Goal: Task Accomplishment & Management: Manage account settings

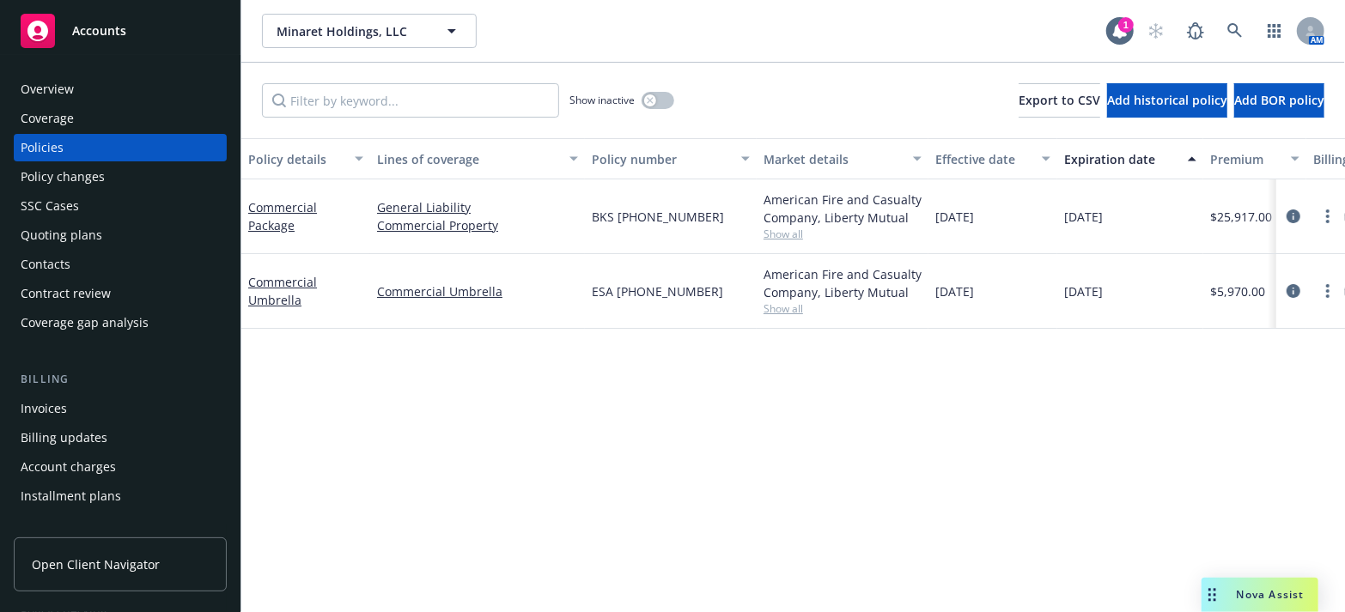
click at [86, 91] on div "Overview" at bounding box center [120, 89] width 199 height 27
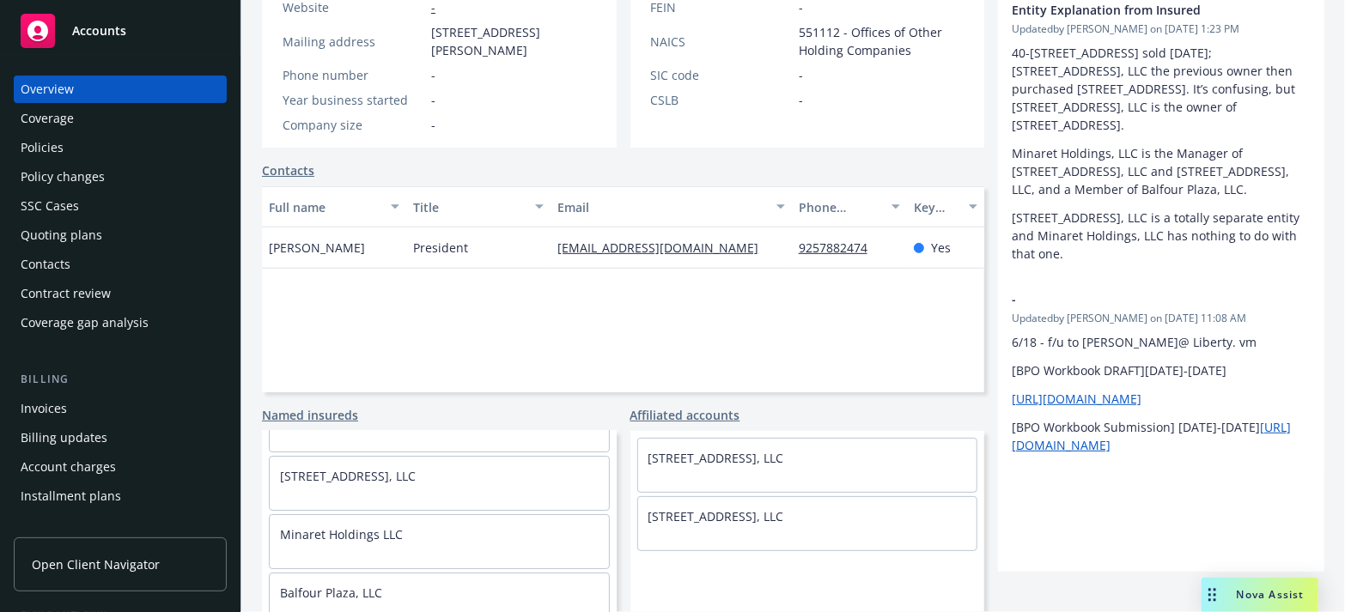
scroll to position [61, 0]
click at [131, 148] on div "Policies" at bounding box center [120, 147] width 199 height 27
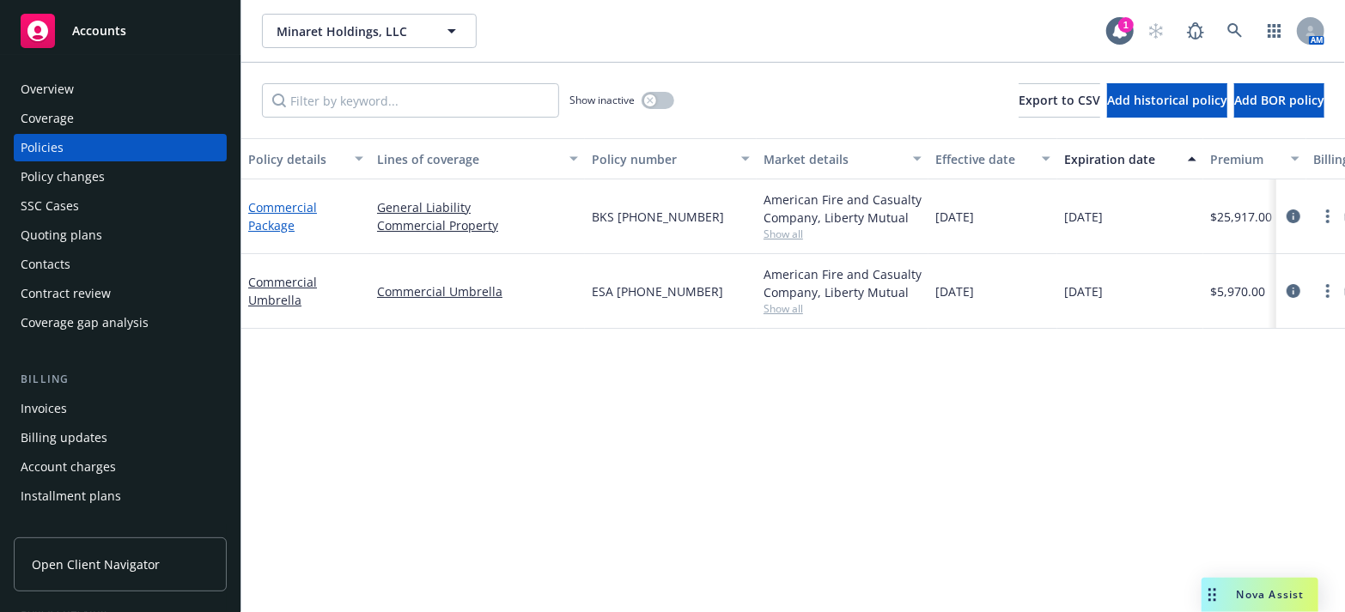
click at [286, 213] on link "Commercial Package" at bounding box center [282, 216] width 69 height 34
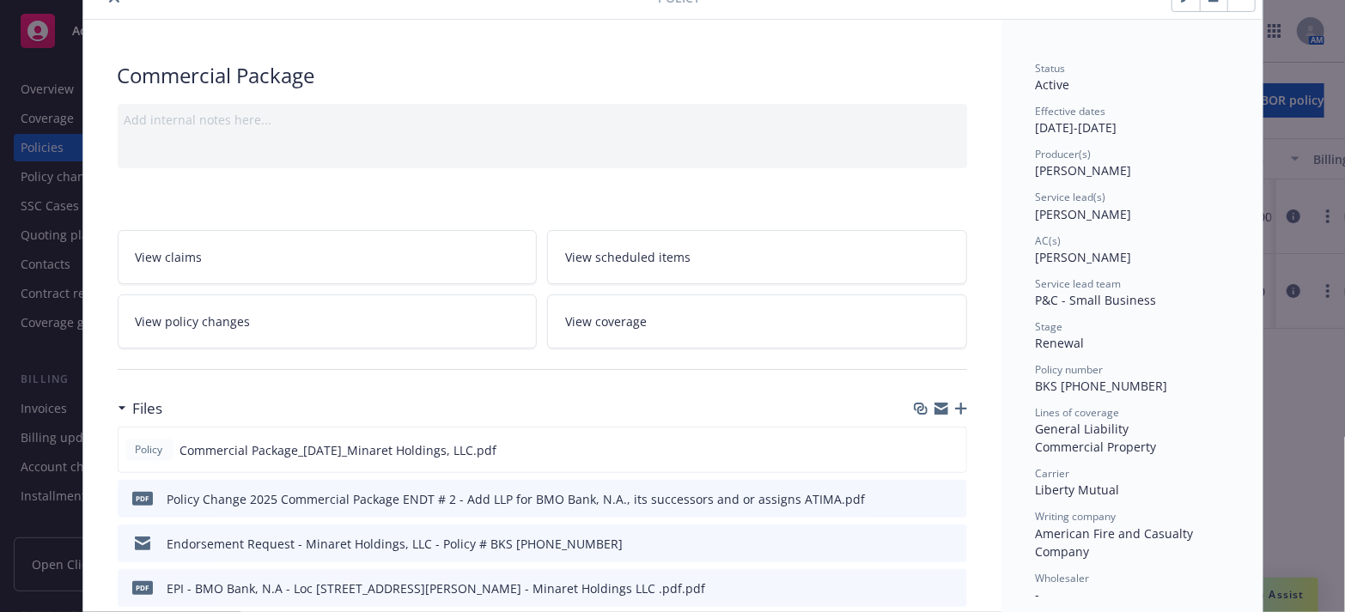
scroll to position [155, 0]
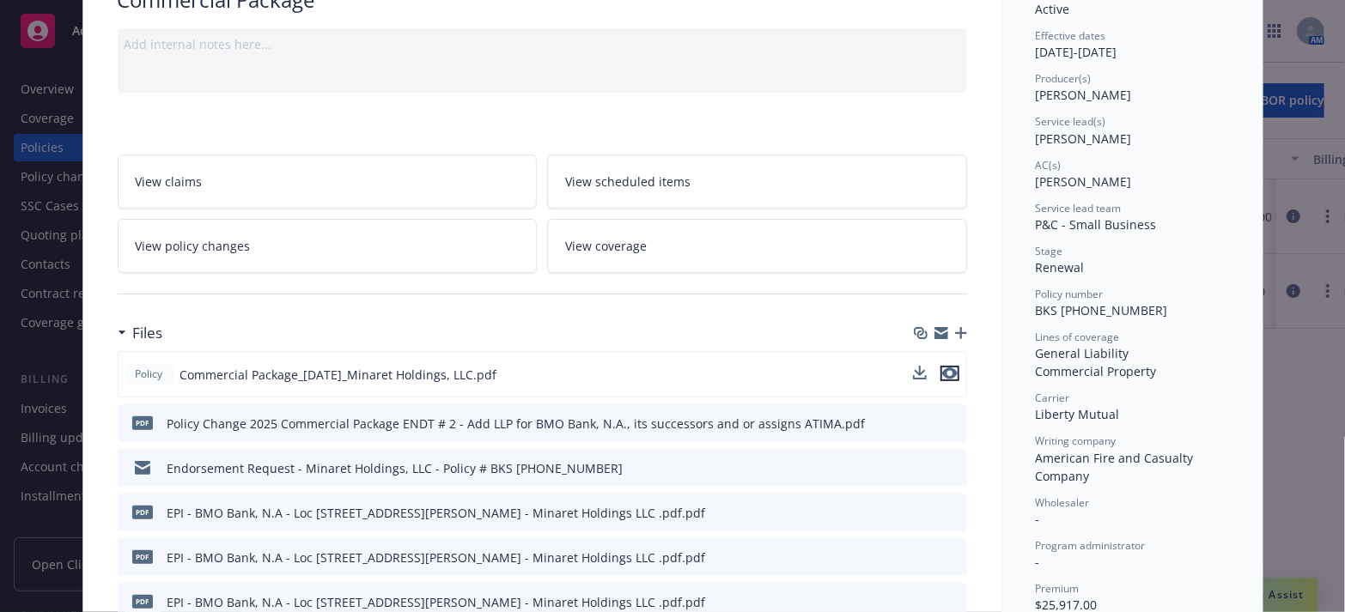
click at [946, 374] on icon "preview file" at bounding box center [949, 374] width 15 height 12
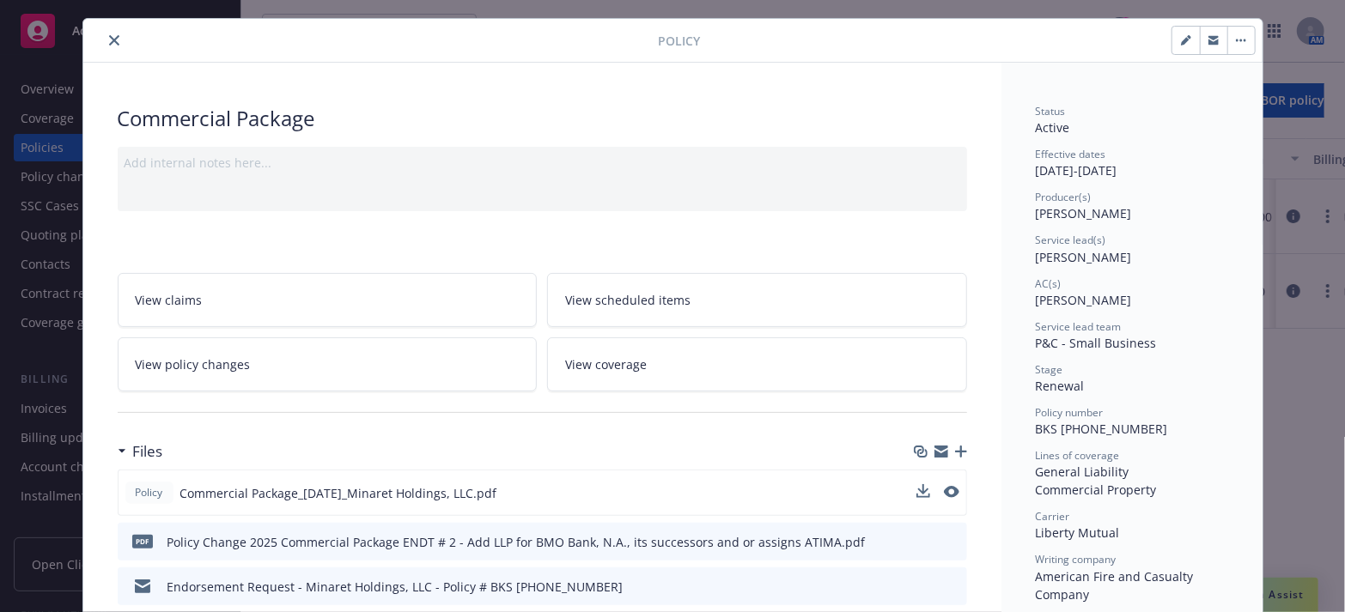
scroll to position [0, 0]
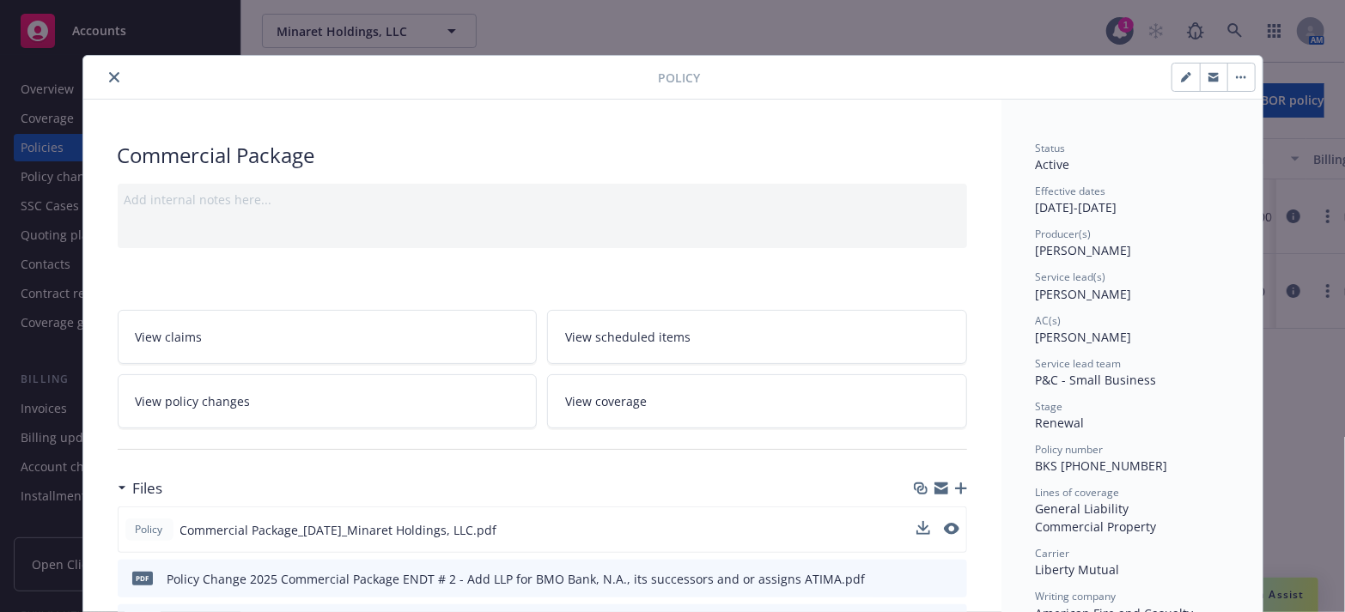
click at [109, 74] on icon "close" at bounding box center [114, 77] width 10 height 10
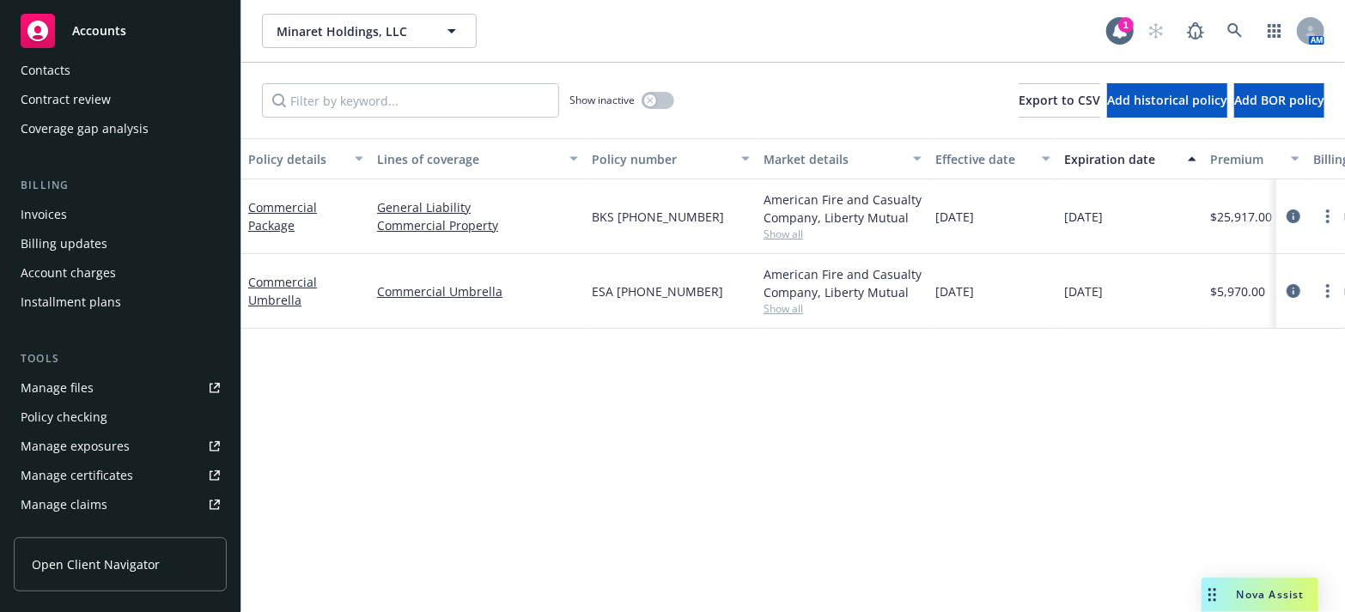
scroll to position [312, 0]
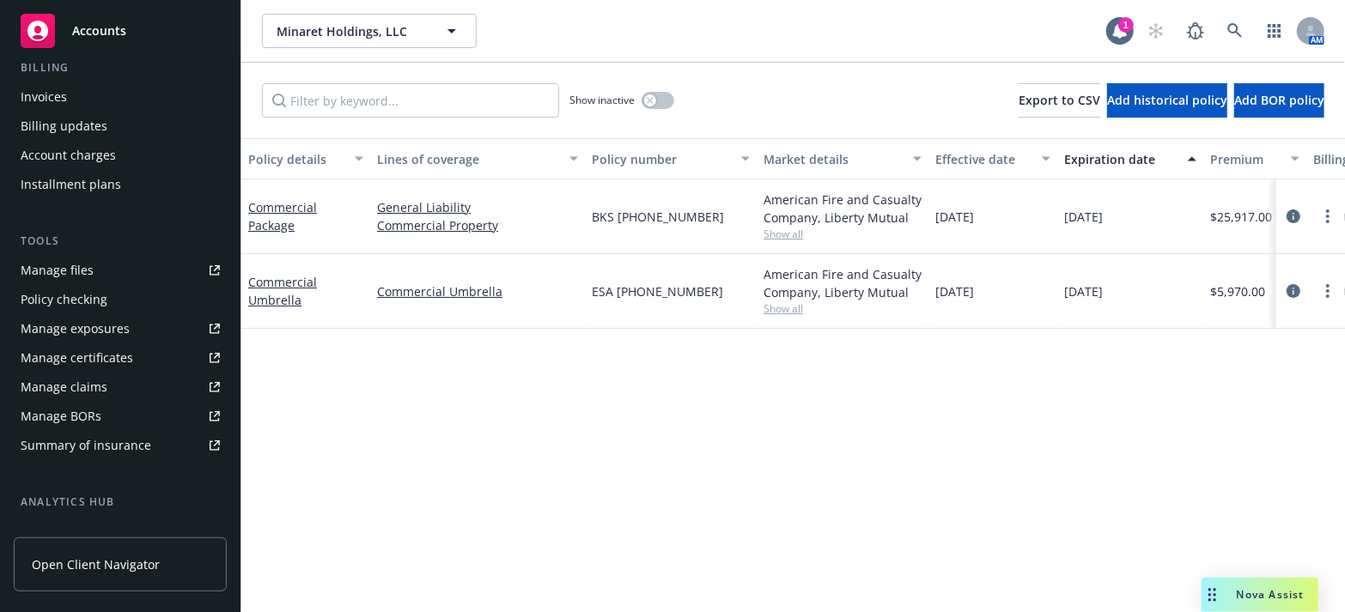
click at [94, 268] on link "Manage files" at bounding box center [120, 270] width 213 height 27
click at [1238, 25] on icon at bounding box center [1234, 30] width 15 height 15
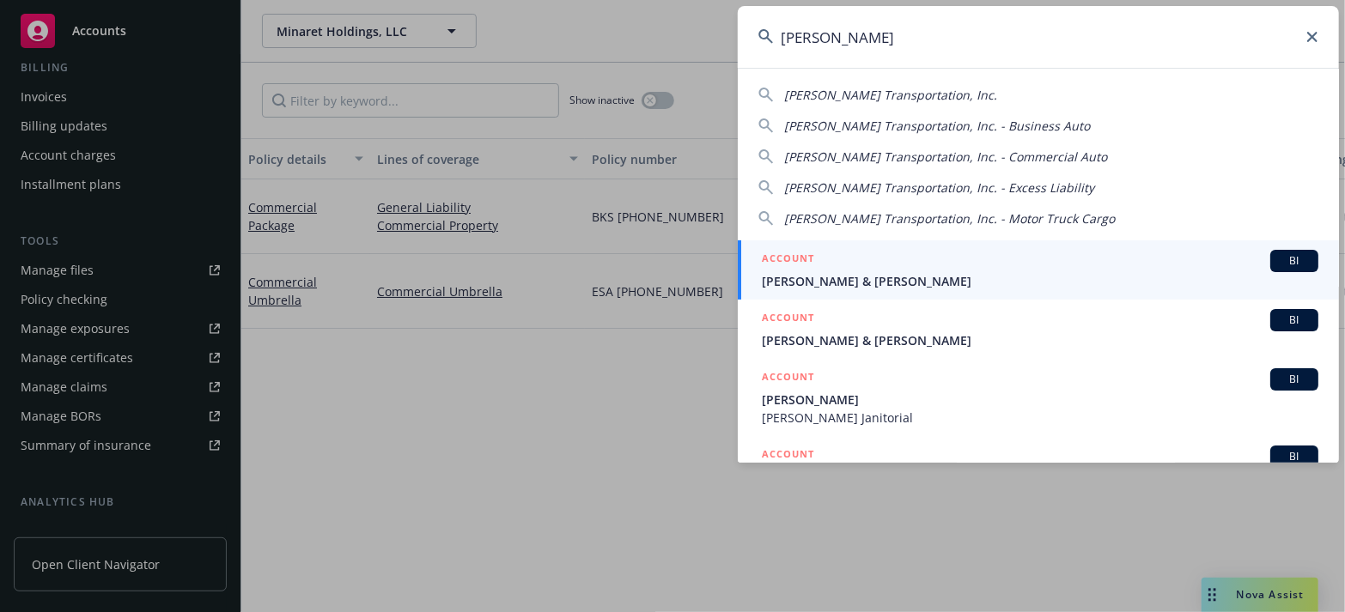
type input "salazar trans"
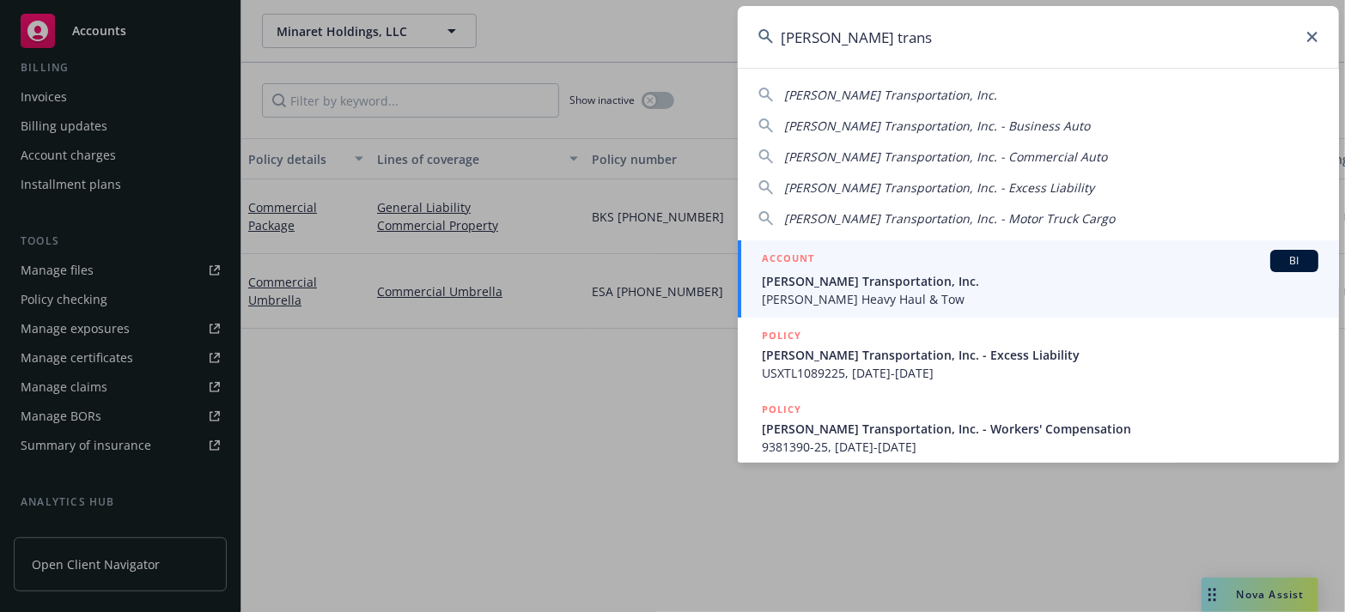
click at [831, 309] on link "ACCOUNT BI Salazar Transportation, Inc. John Salazar Heavy Haul & Tow" at bounding box center [1038, 278] width 601 height 77
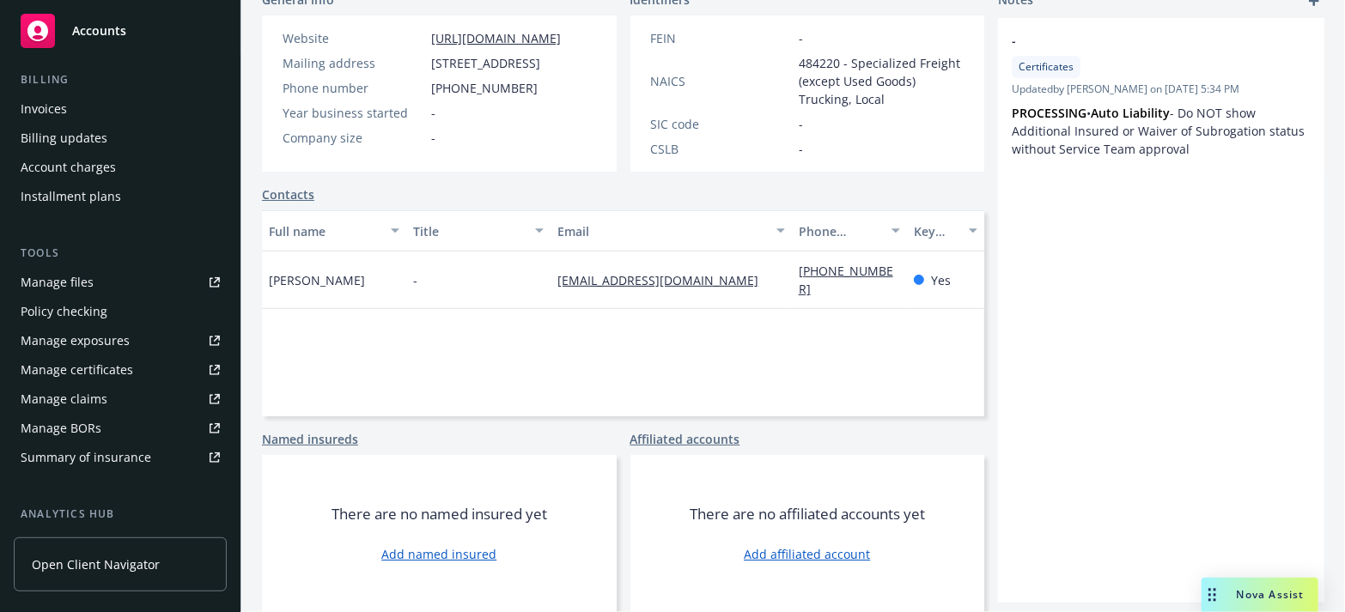
scroll to position [312, 0]
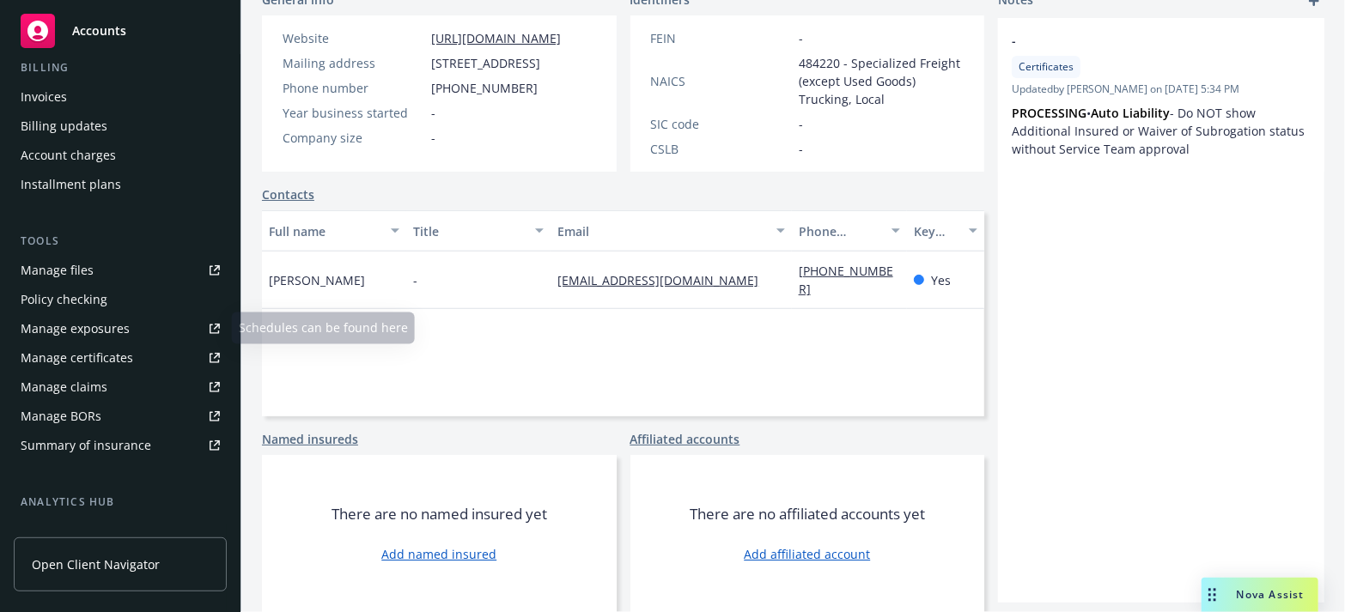
click at [136, 354] on link "Manage certificates" at bounding box center [120, 357] width 213 height 27
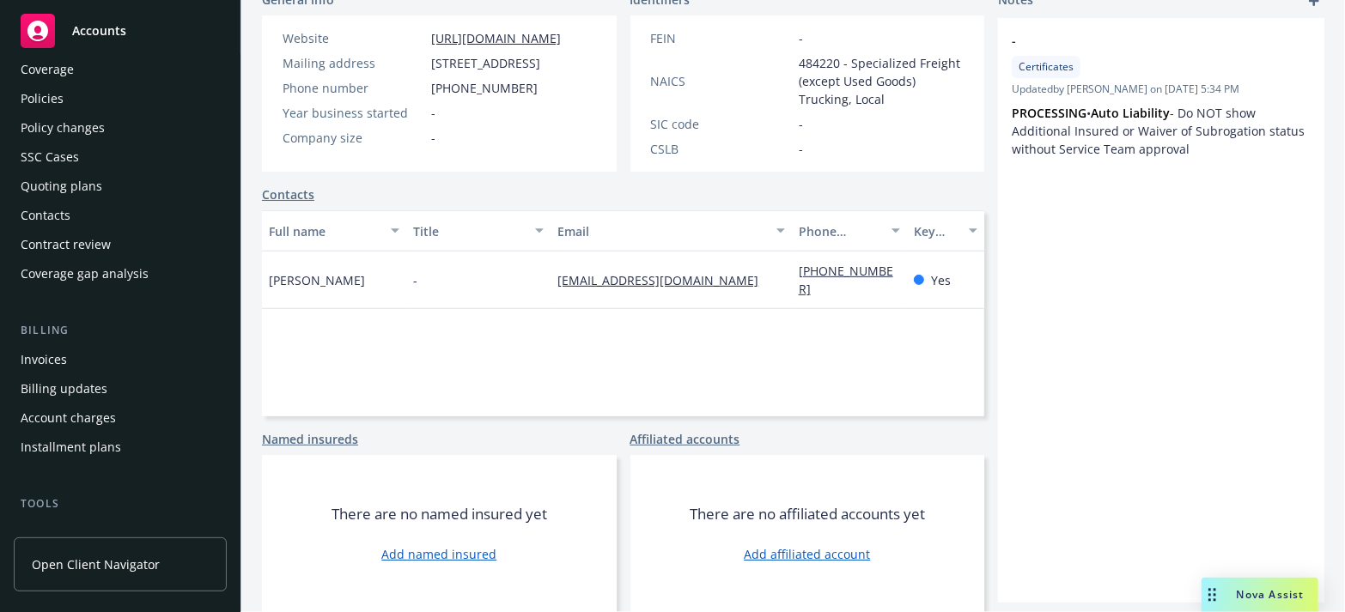
scroll to position [0, 0]
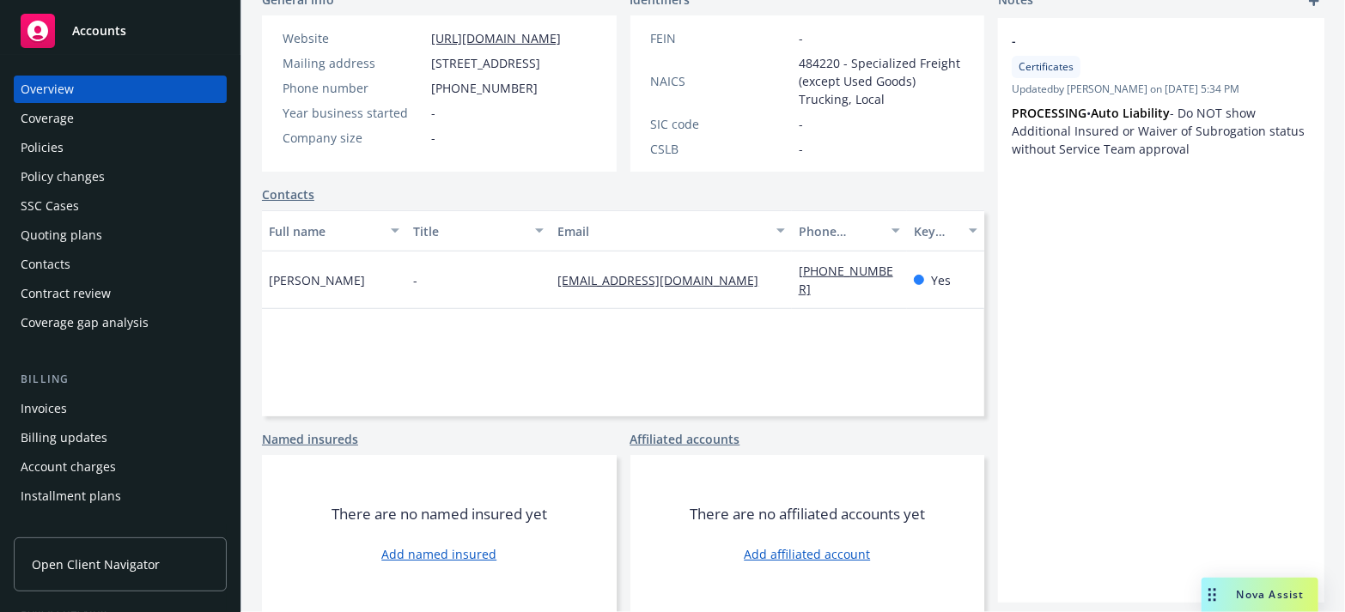
click at [66, 161] on div "Policies" at bounding box center [120, 147] width 199 height 27
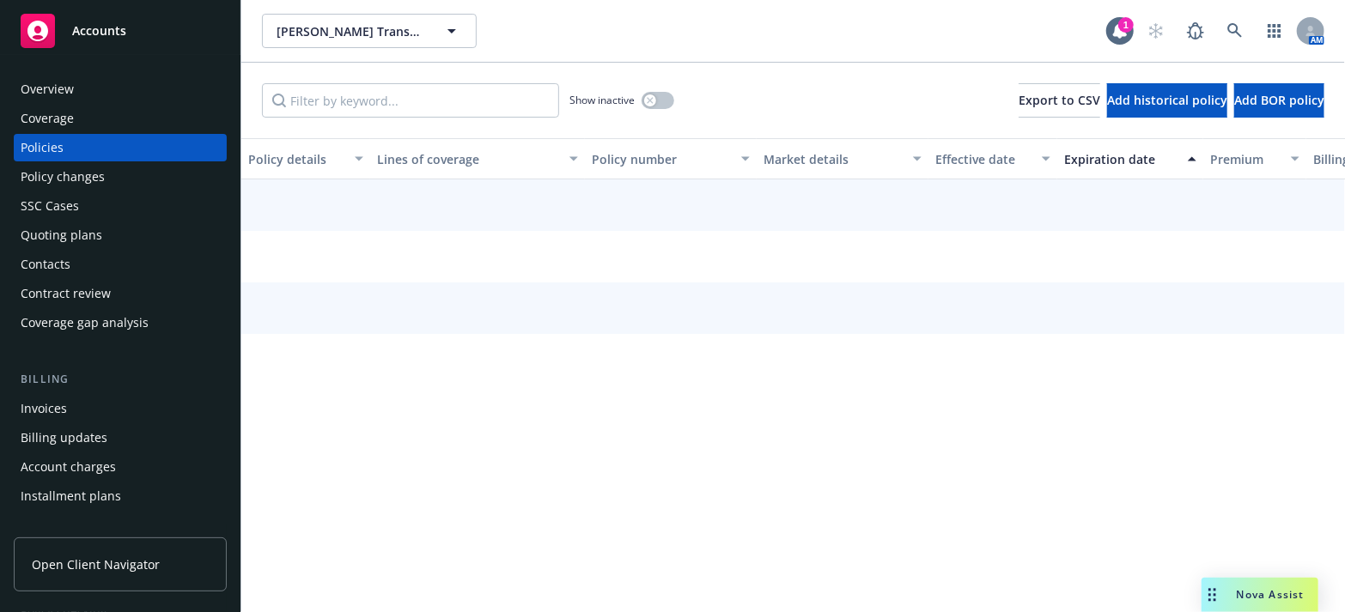
click at [76, 125] on div "Coverage" at bounding box center [120, 118] width 199 height 27
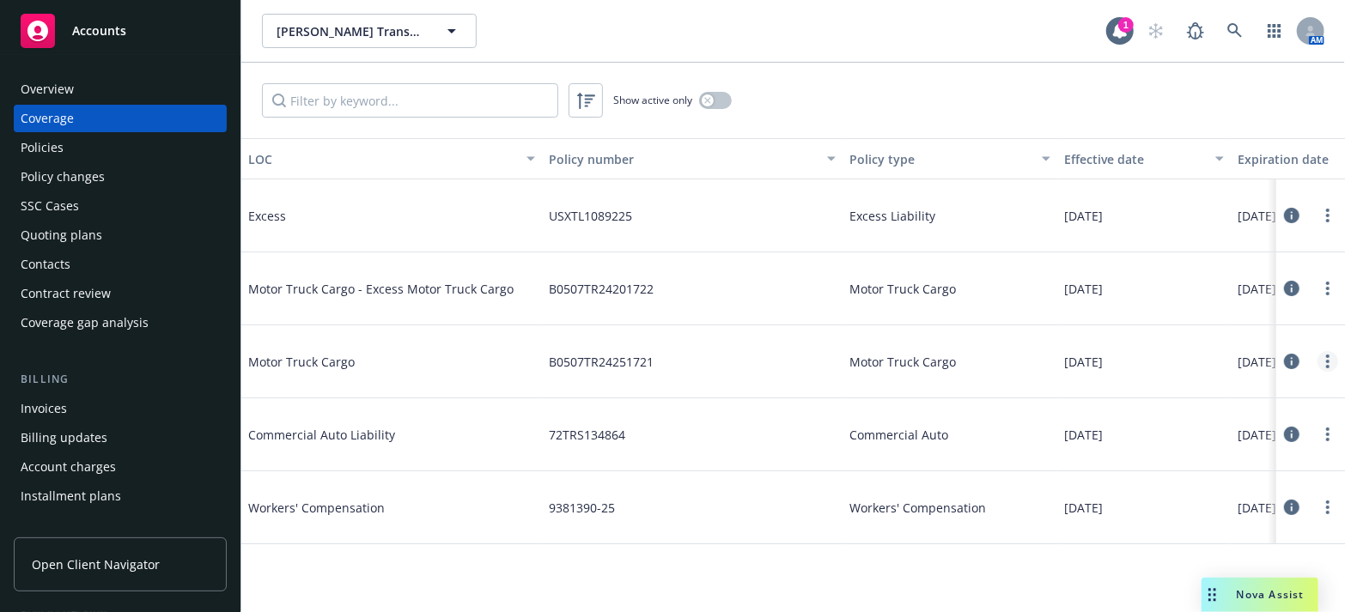
click at [1323, 355] on link "more" at bounding box center [1328, 361] width 21 height 21
click at [1244, 396] on link "Edit coverage" at bounding box center [1225, 397] width 226 height 34
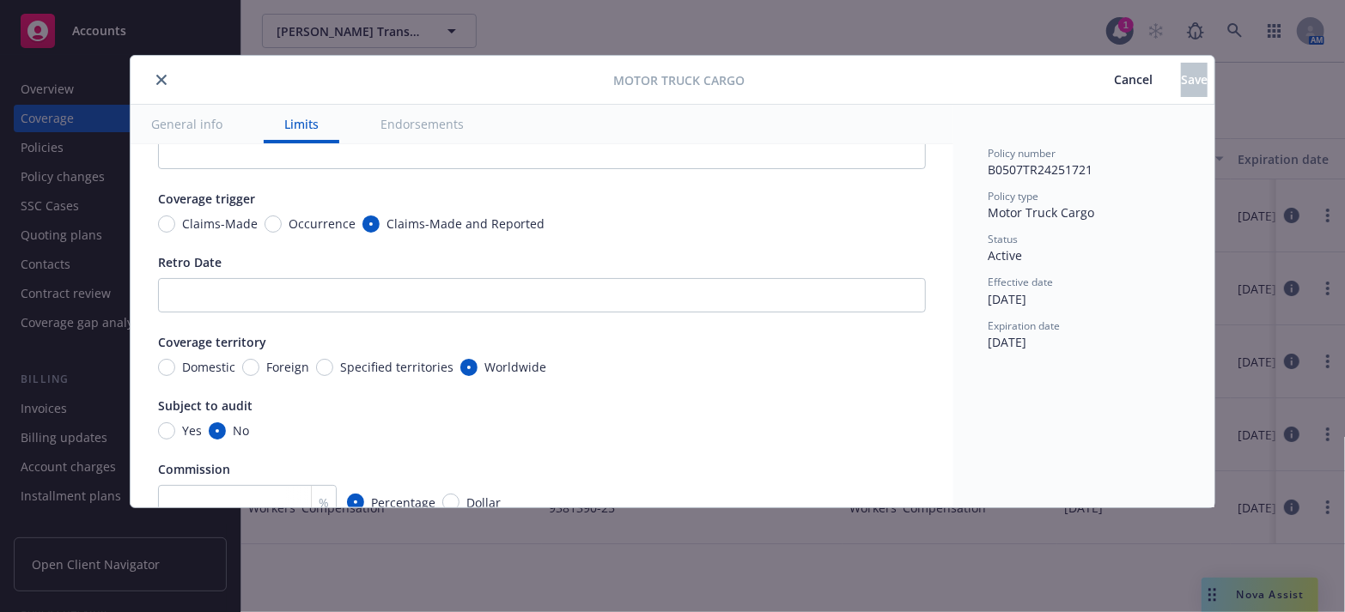
scroll to position [468, 0]
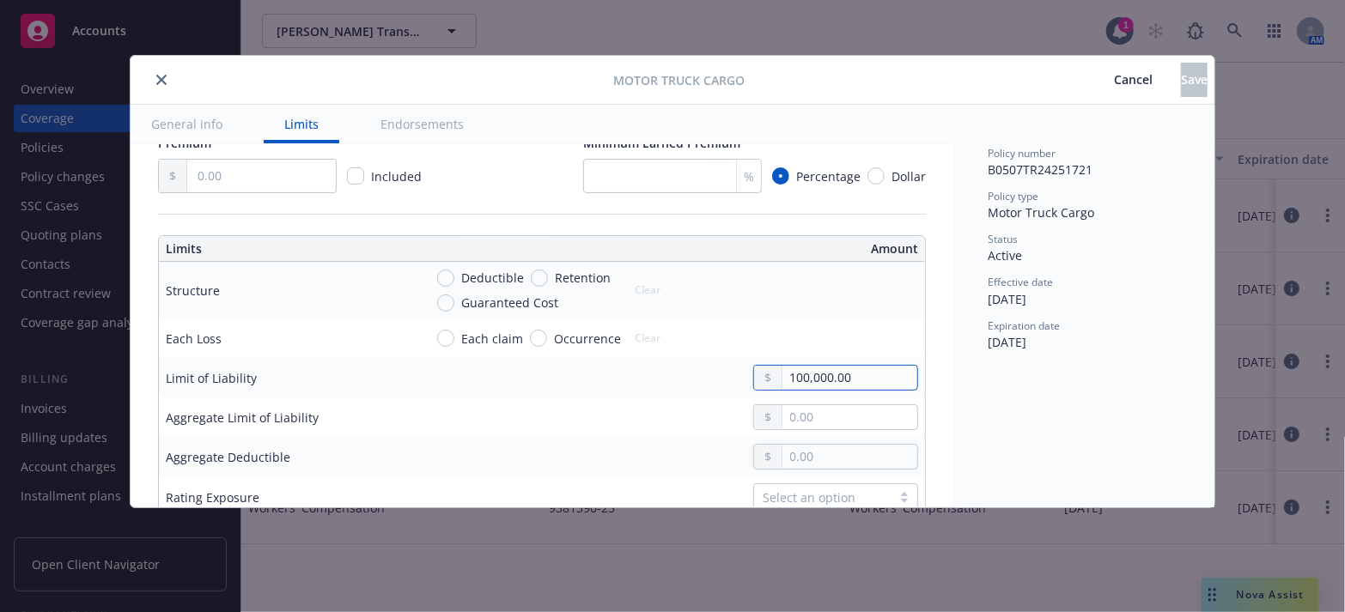
drag, startPoint x: 821, startPoint y: 386, endPoint x: 734, endPoint y: 368, distance: 88.4
click at [753, 387] on div "100,000.00" at bounding box center [835, 378] width 165 height 26
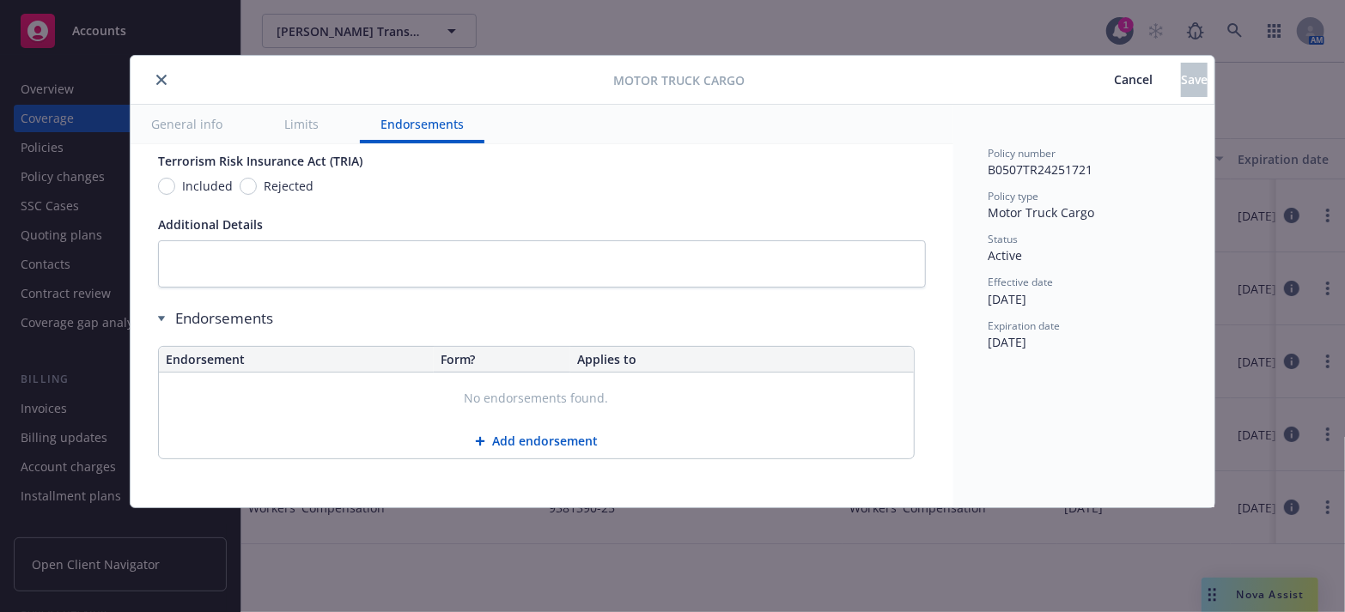
scroll to position [1103, 0]
click at [163, 86] on button "close" at bounding box center [161, 80] width 21 height 21
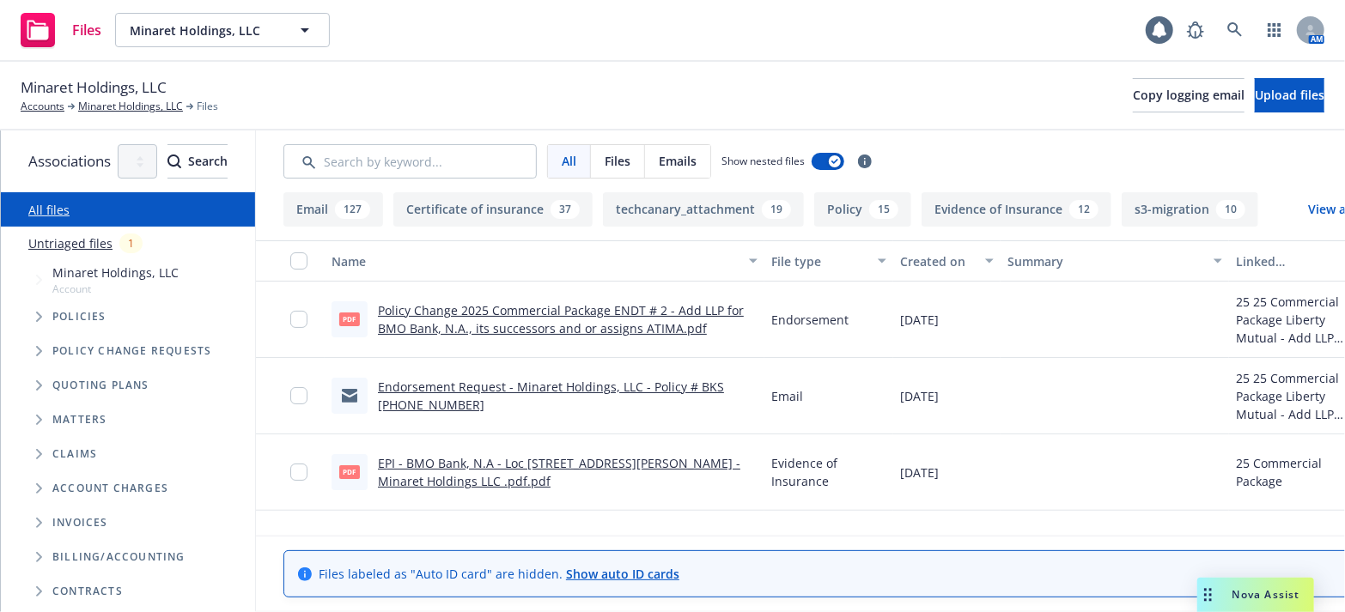
click at [467, 207] on button "Certificate of insurance 37" at bounding box center [492, 209] width 199 height 34
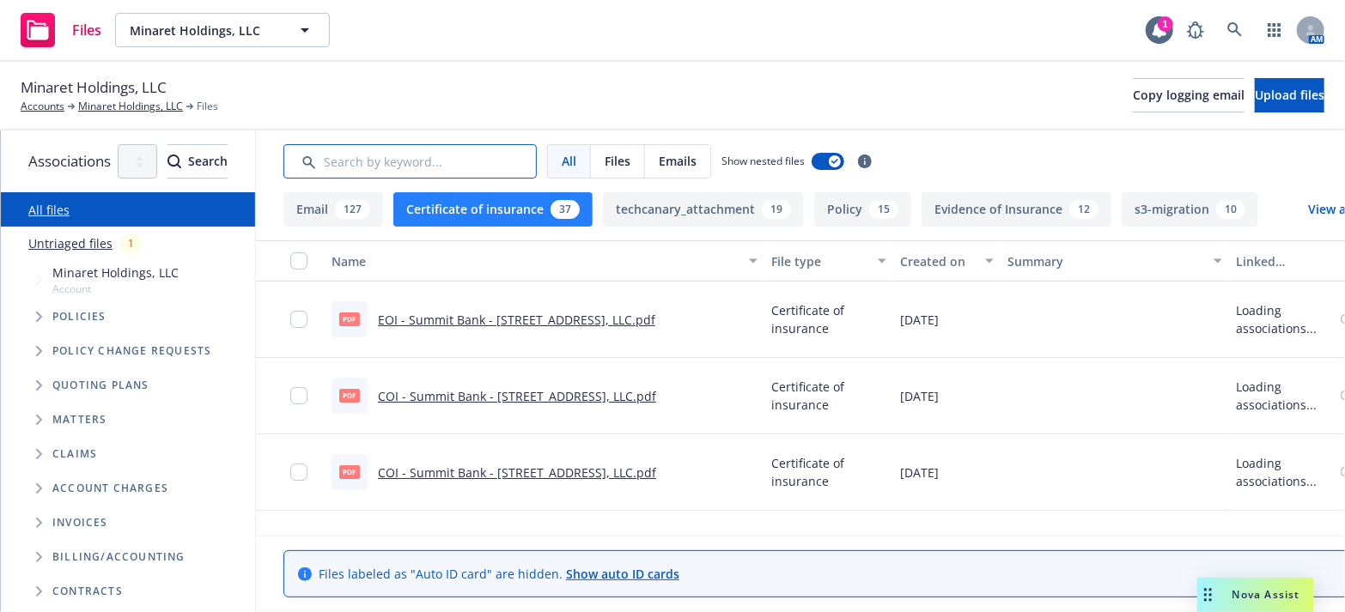
click at [462, 166] on input "Search by keyword..." at bounding box center [409, 161] width 253 height 34
paste input "Minaret Holds LLC"
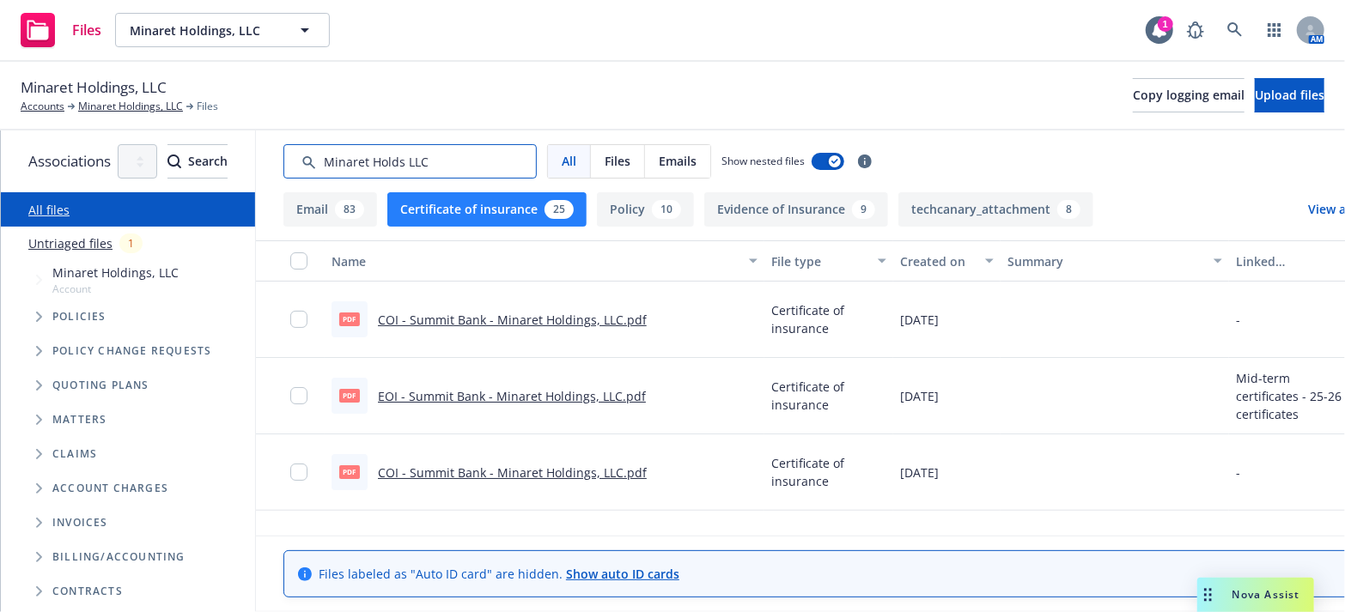
drag, startPoint x: 472, startPoint y: 159, endPoint x: 569, endPoint y: 164, distance: 97.2
click at [537, 164] on input "Search by keyword..." at bounding box center [409, 161] width 253 height 34
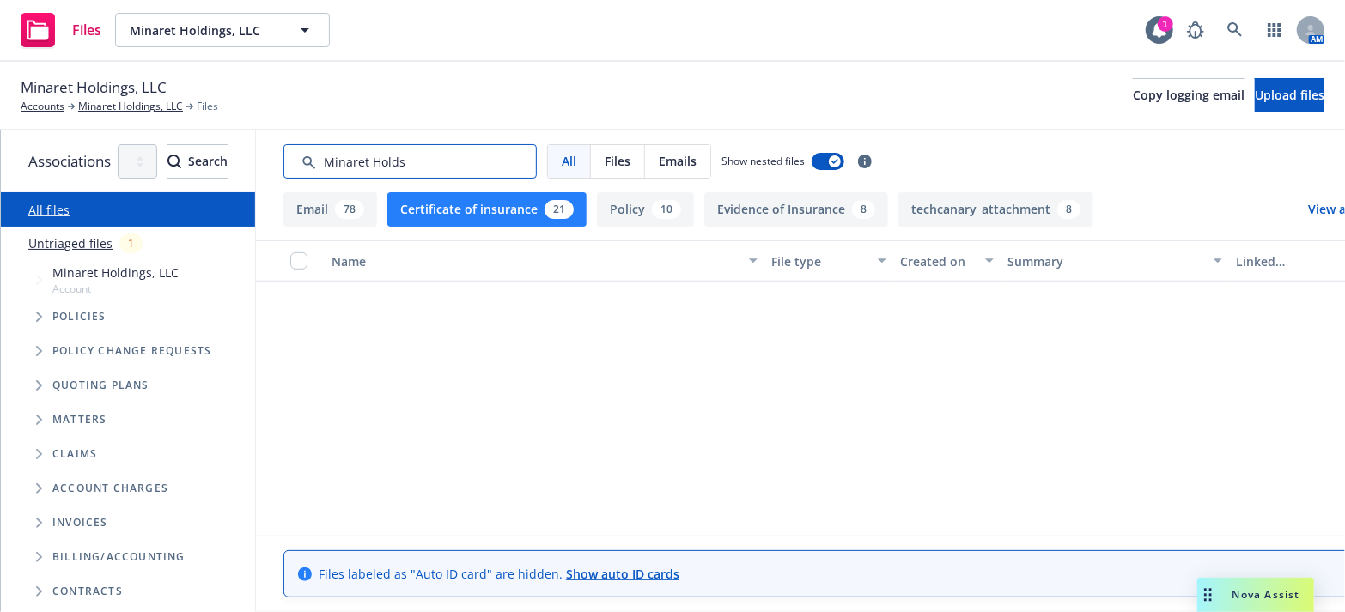
scroll to position [1171, 0]
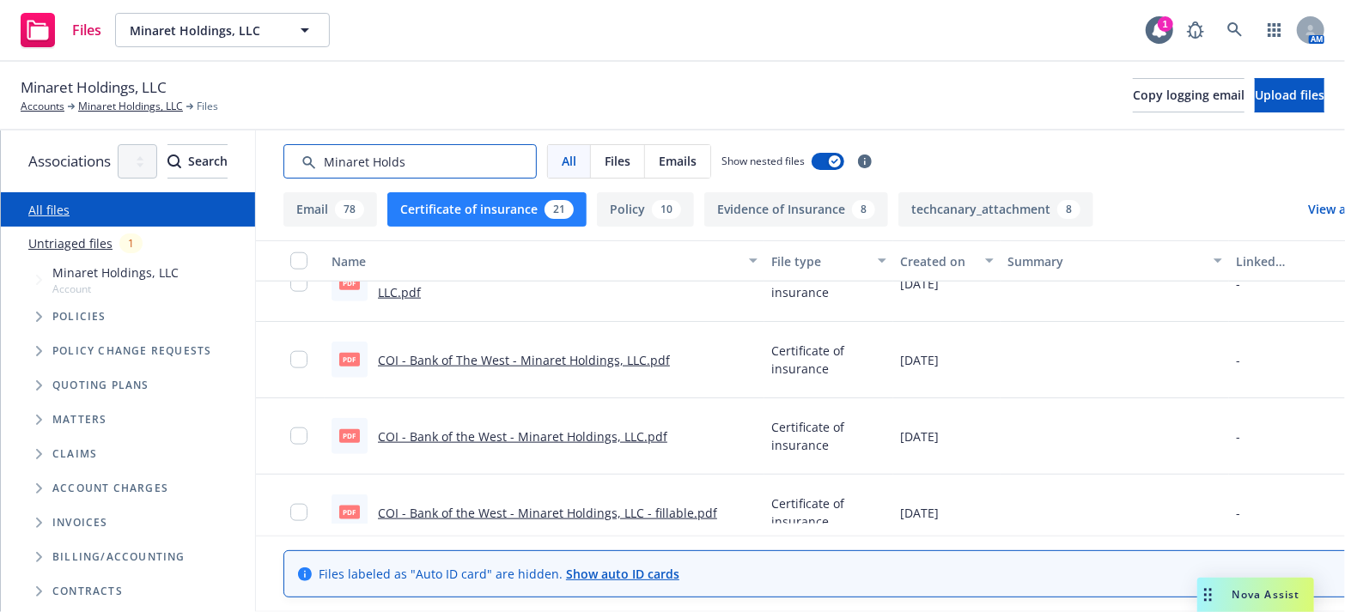
type input "Minaret Holds"
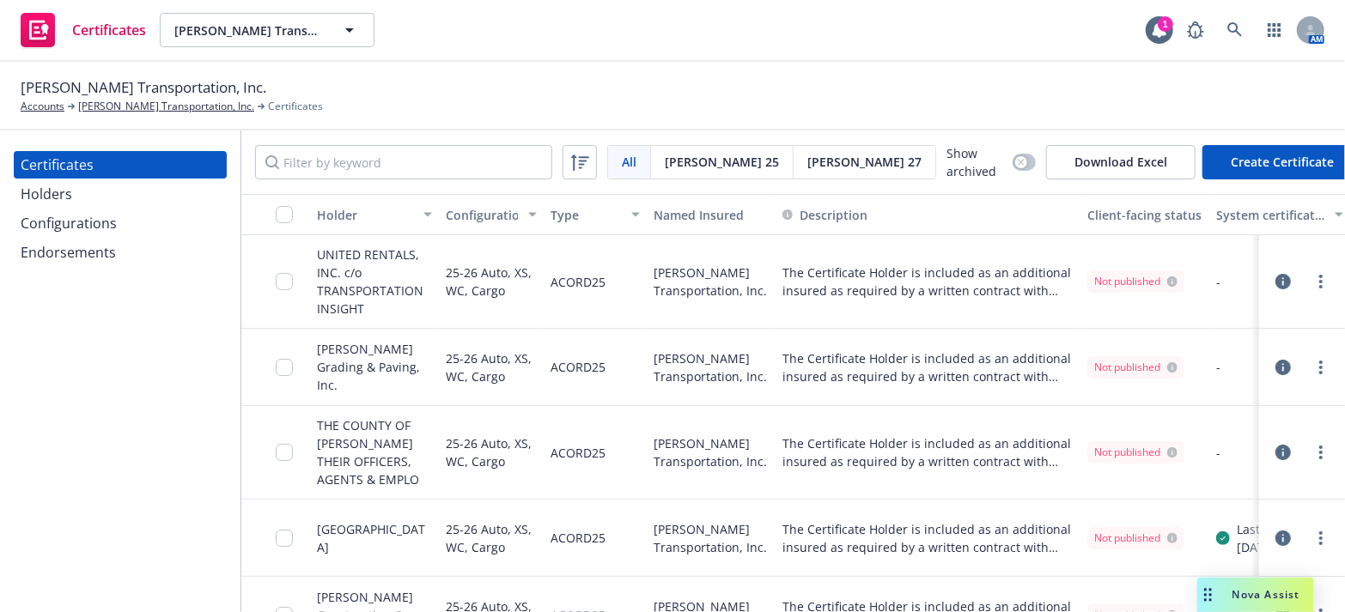
click at [135, 240] on div "Endorsements" at bounding box center [120, 252] width 199 height 27
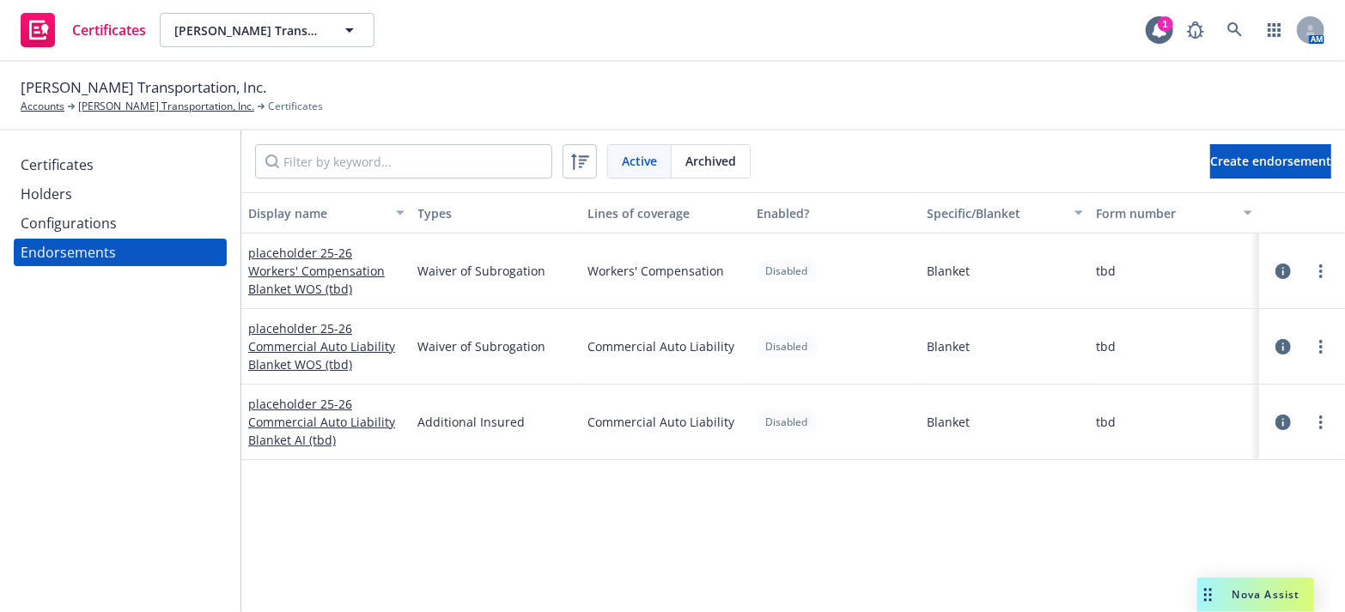
click at [133, 212] on div "Configurations" at bounding box center [120, 223] width 199 height 27
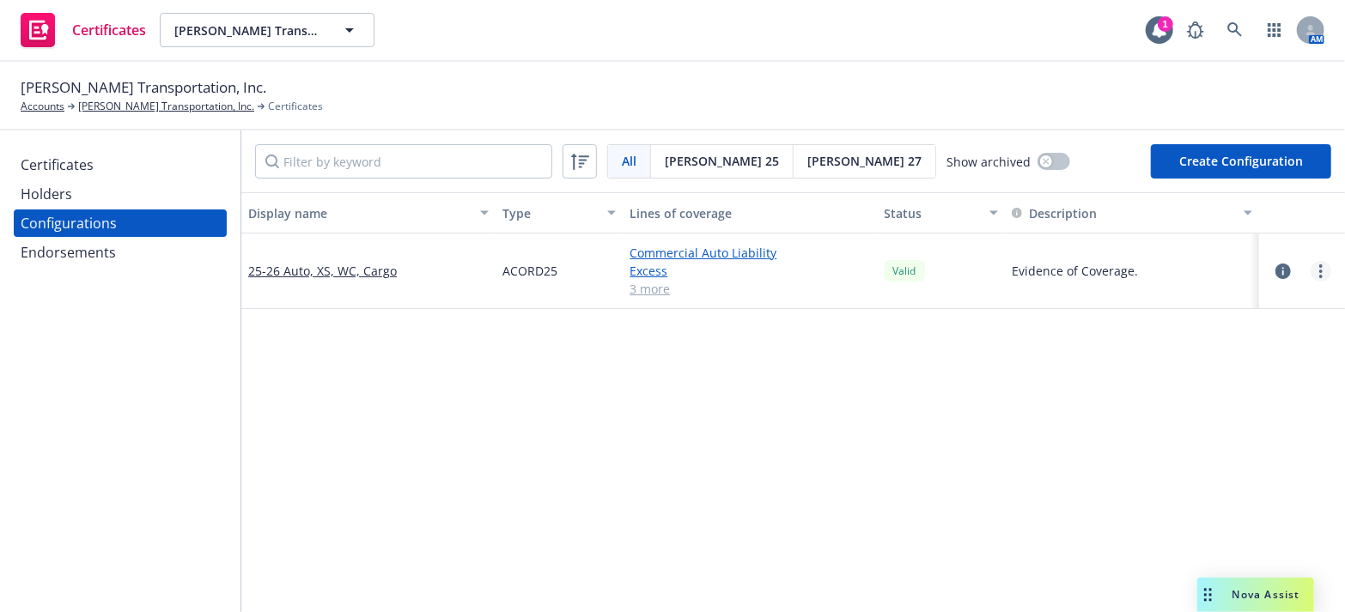
click at [1314, 265] on link "more" at bounding box center [1321, 271] width 21 height 21
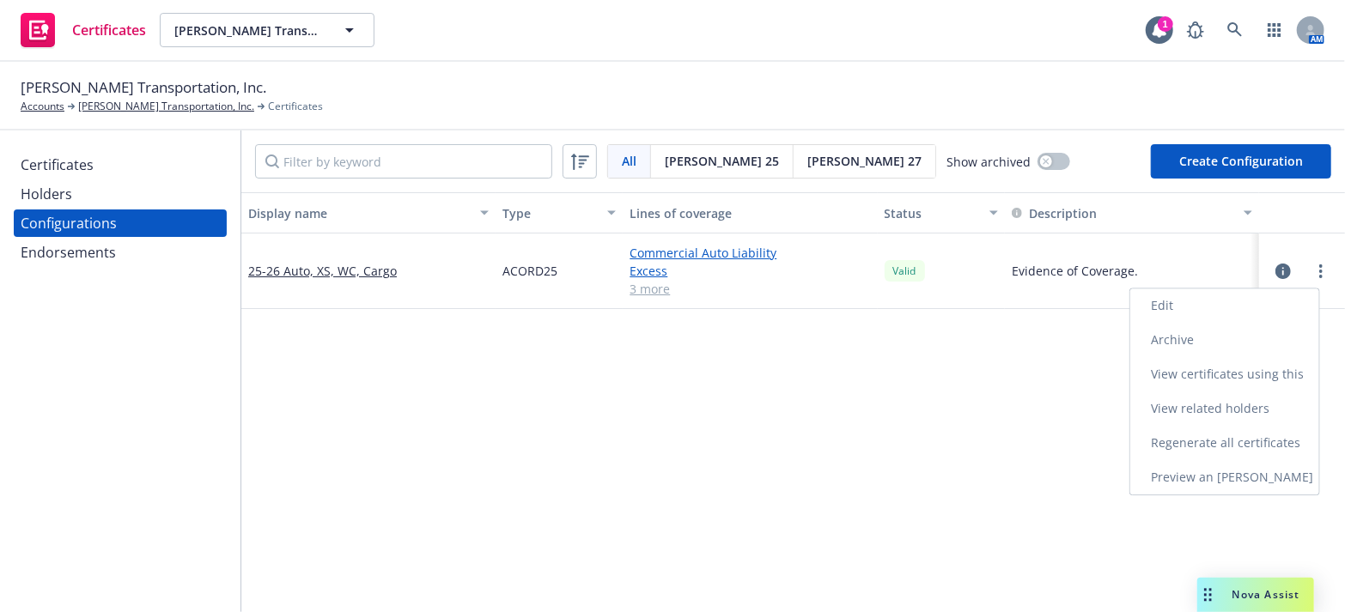
click at [1231, 305] on link "Edit" at bounding box center [1224, 306] width 189 height 34
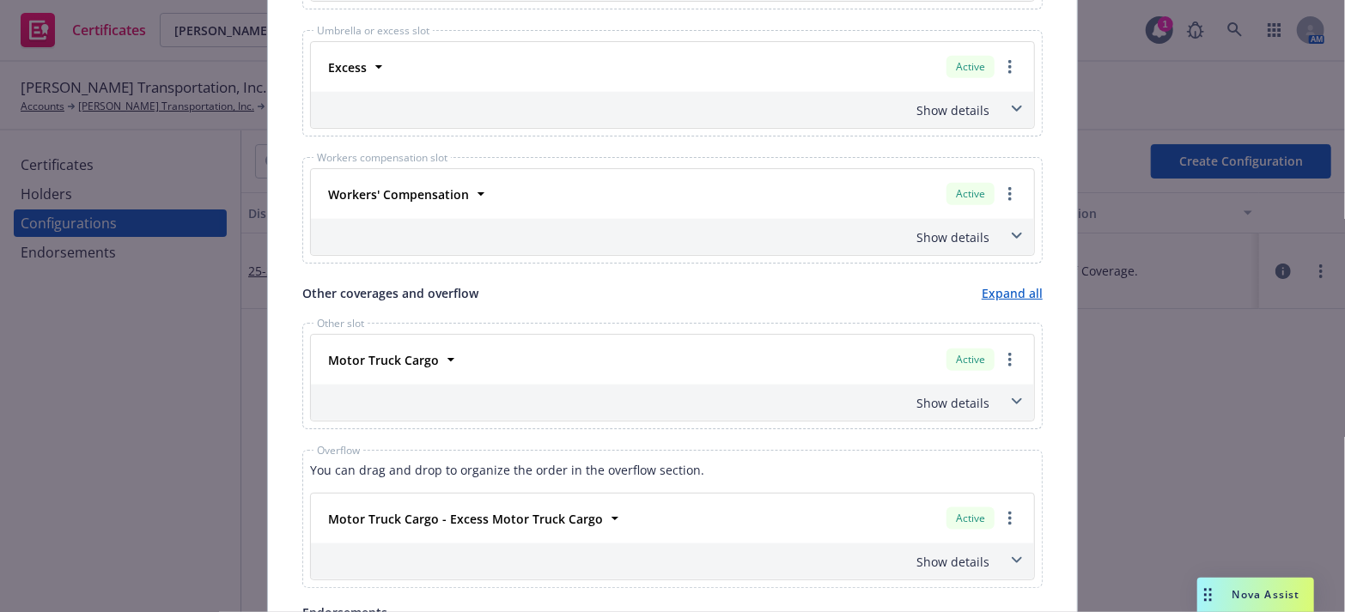
scroll to position [1014, 0]
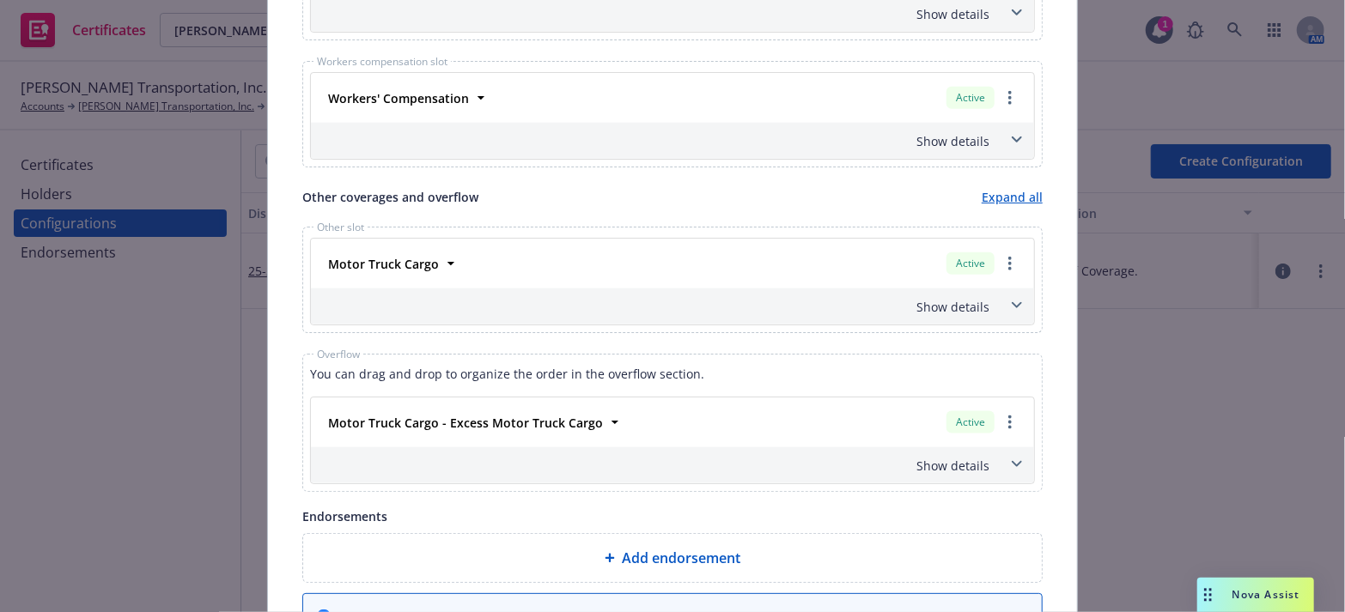
click at [945, 293] on div "Show details" at bounding box center [672, 307] width 723 height 36
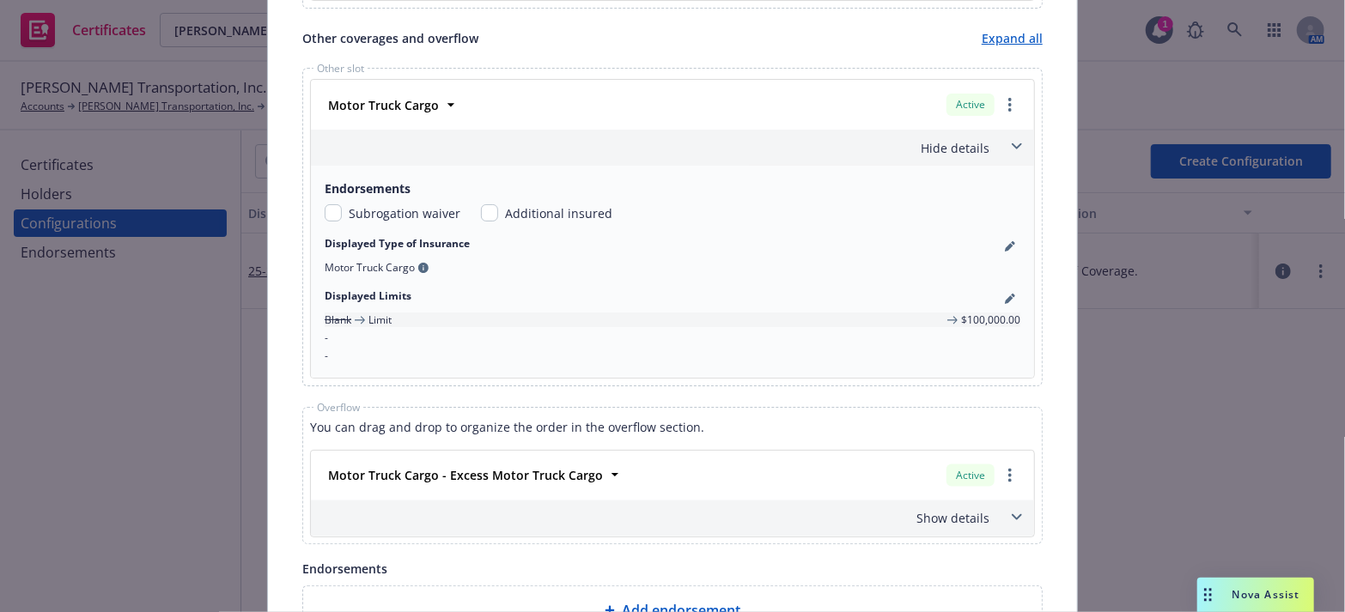
scroll to position [1249, 0]
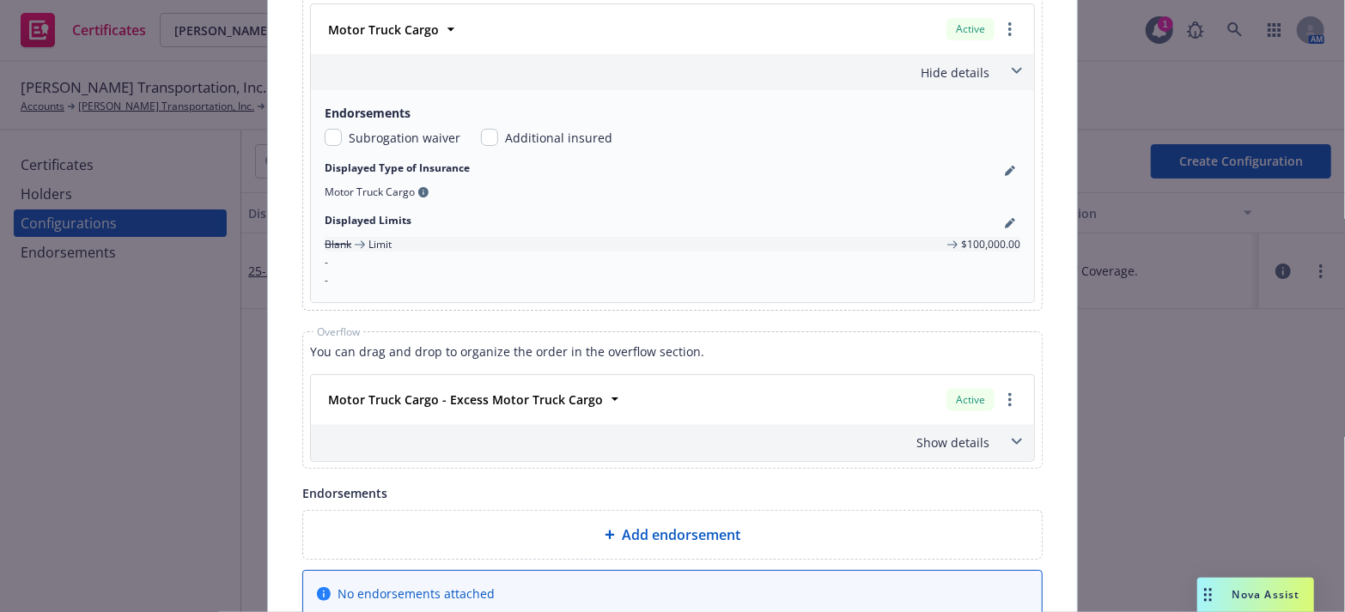
click at [946, 435] on div "Show details" at bounding box center [651, 443] width 675 height 18
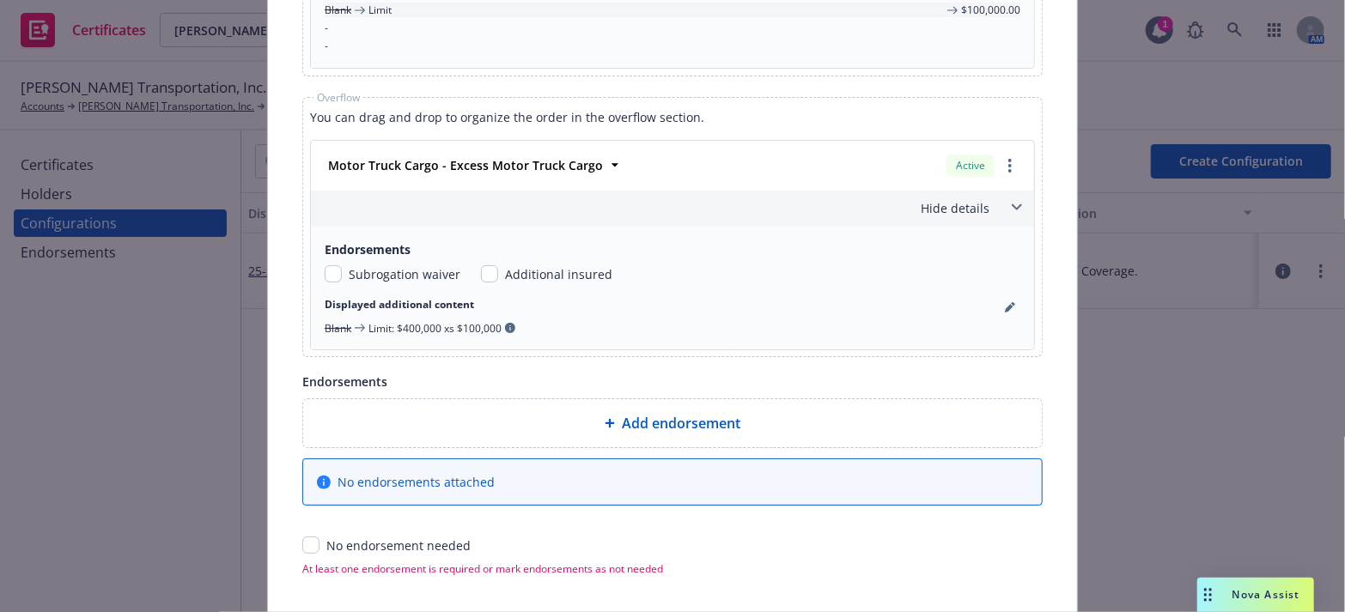
scroll to position [0, 0]
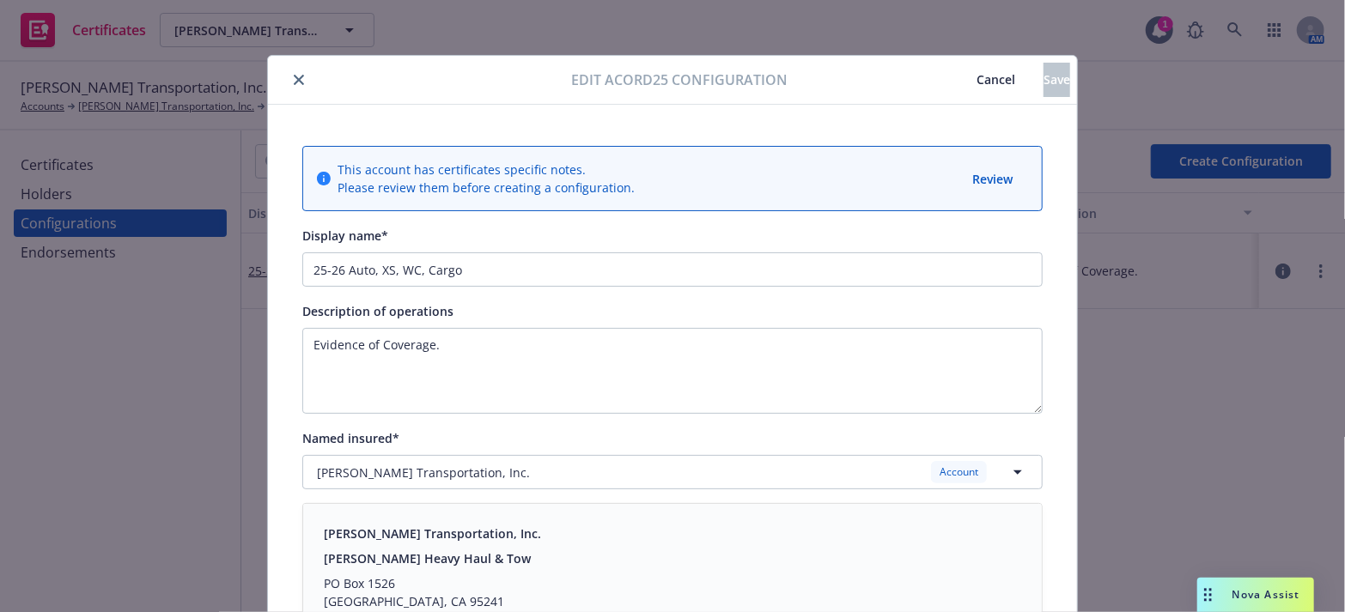
drag, startPoint x: 298, startPoint y: -105, endPoint x: 261, endPoint y: 36, distance: 145.6
click at [301, 81] on button "close" at bounding box center [299, 80] width 21 height 21
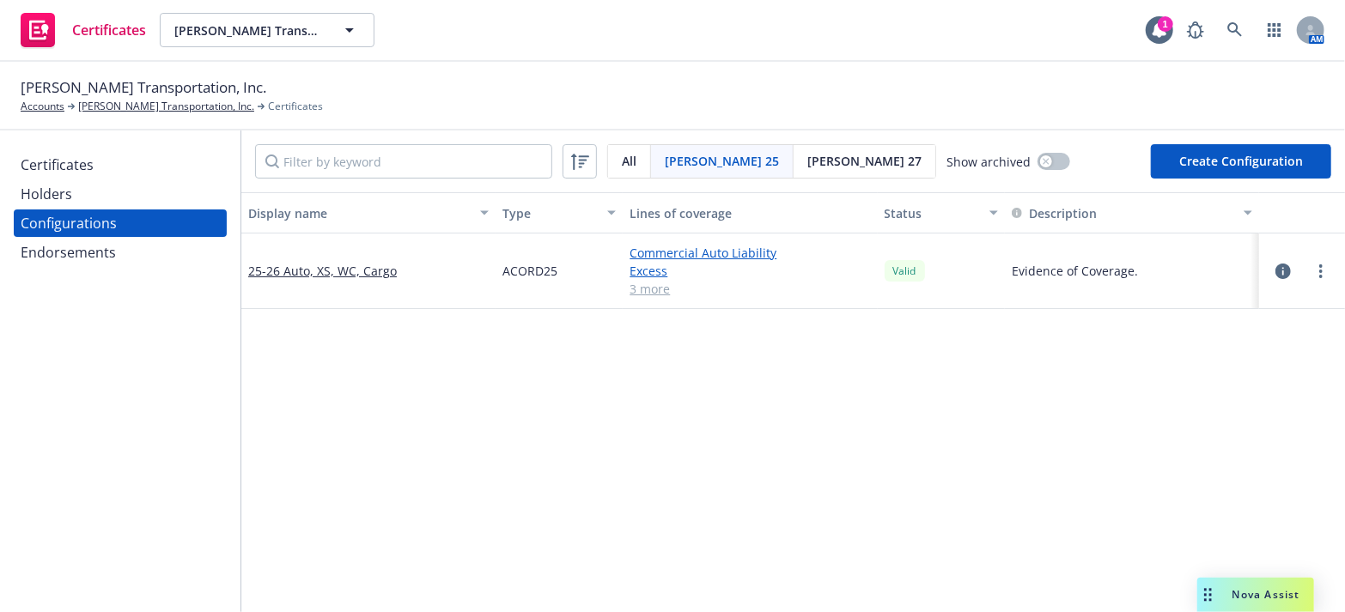
click at [95, 161] on div "Certificates" at bounding box center [120, 164] width 199 height 27
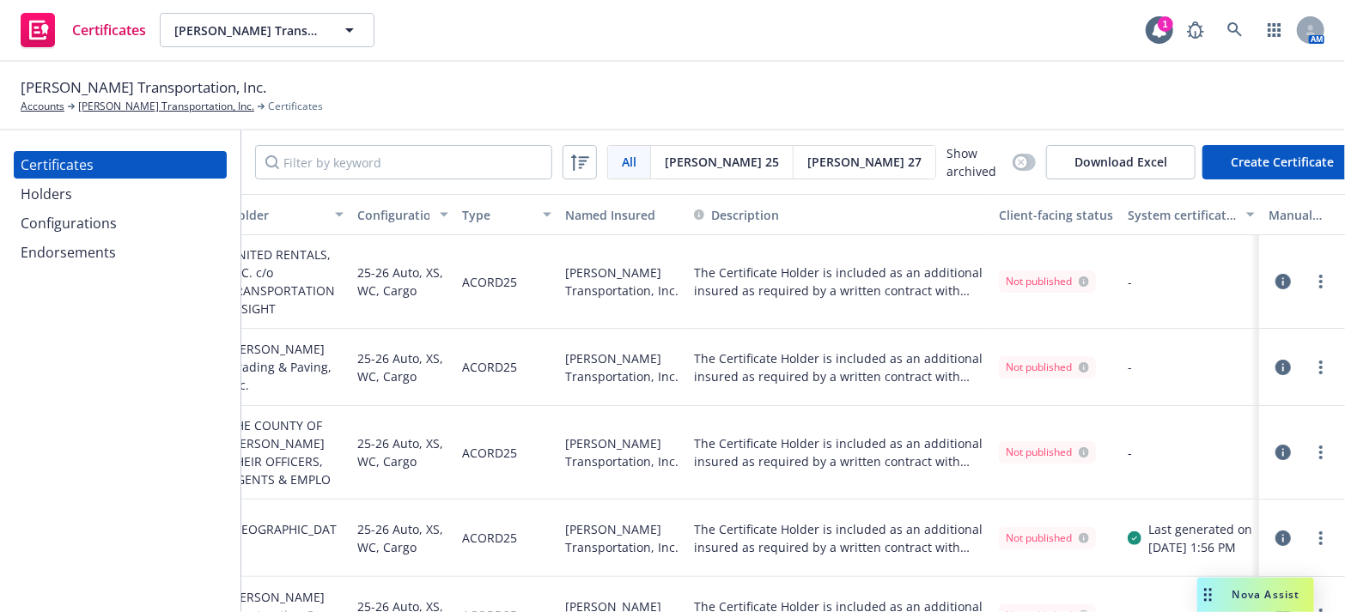
scroll to position [0, 231]
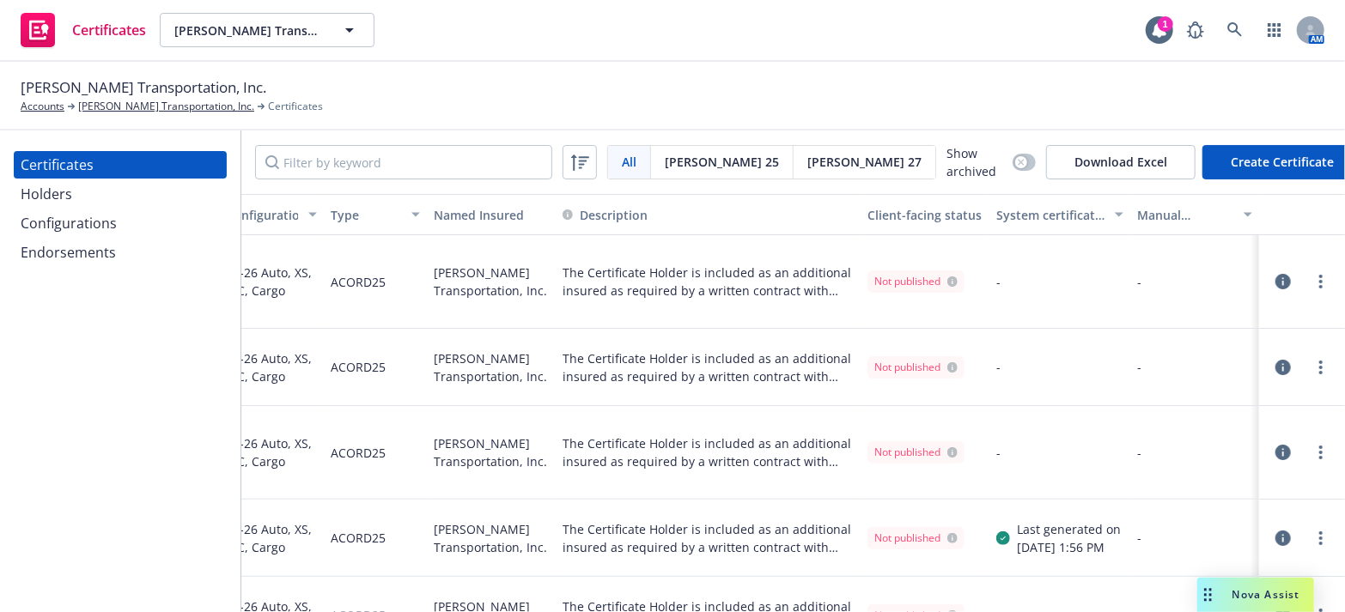
drag, startPoint x: 644, startPoint y: 339, endPoint x: 673, endPoint y: 324, distance: 33.0
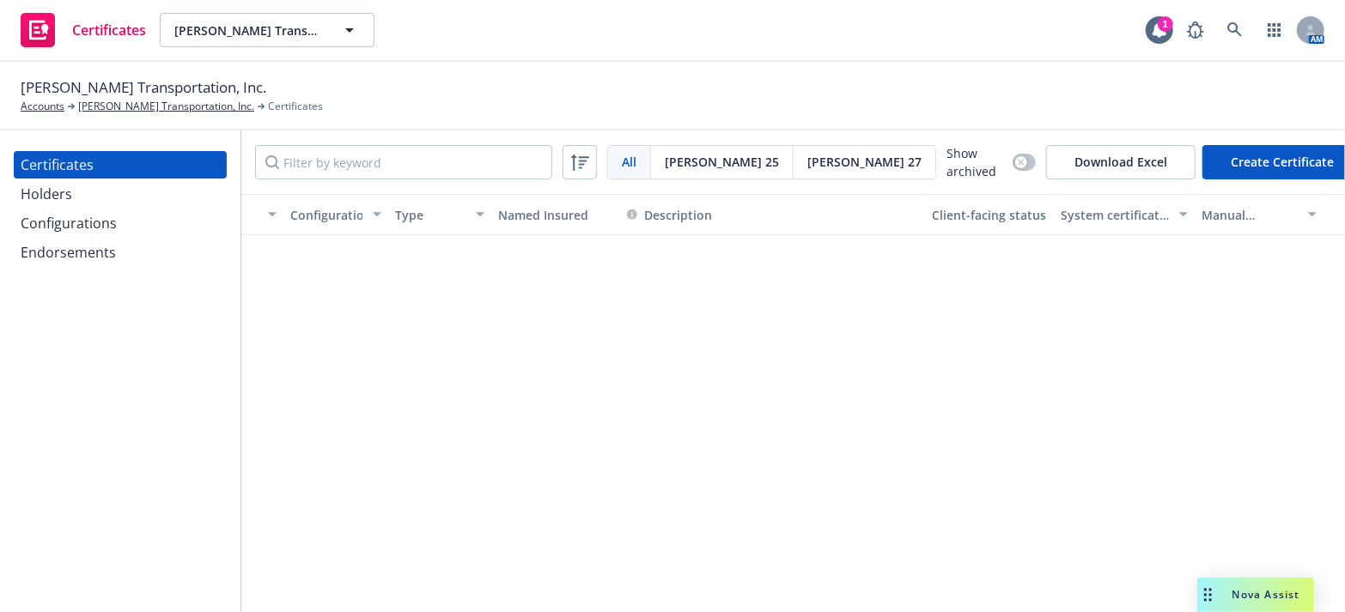
scroll to position [1297, 155]
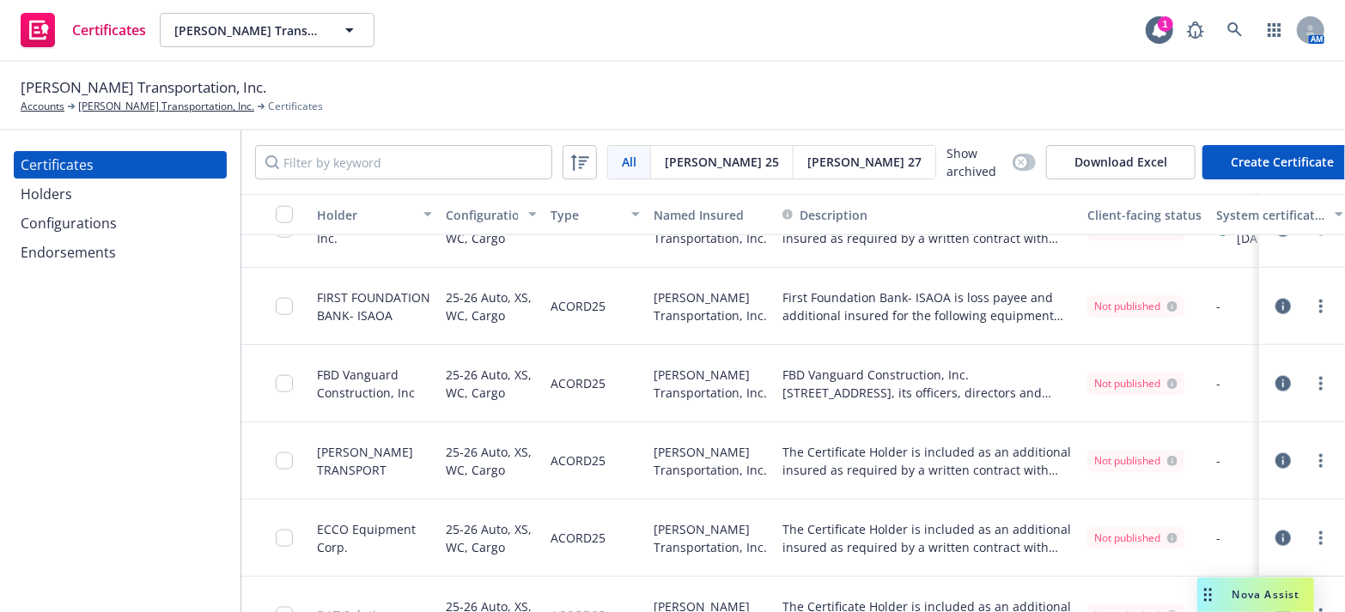
drag, startPoint x: 119, startPoint y: 241, endPoint x: 56, endPoint y: 235, distance: 63.0
click at [69, 213] on div "Configurations" at bounding box center [69, 223] width 96 height 27
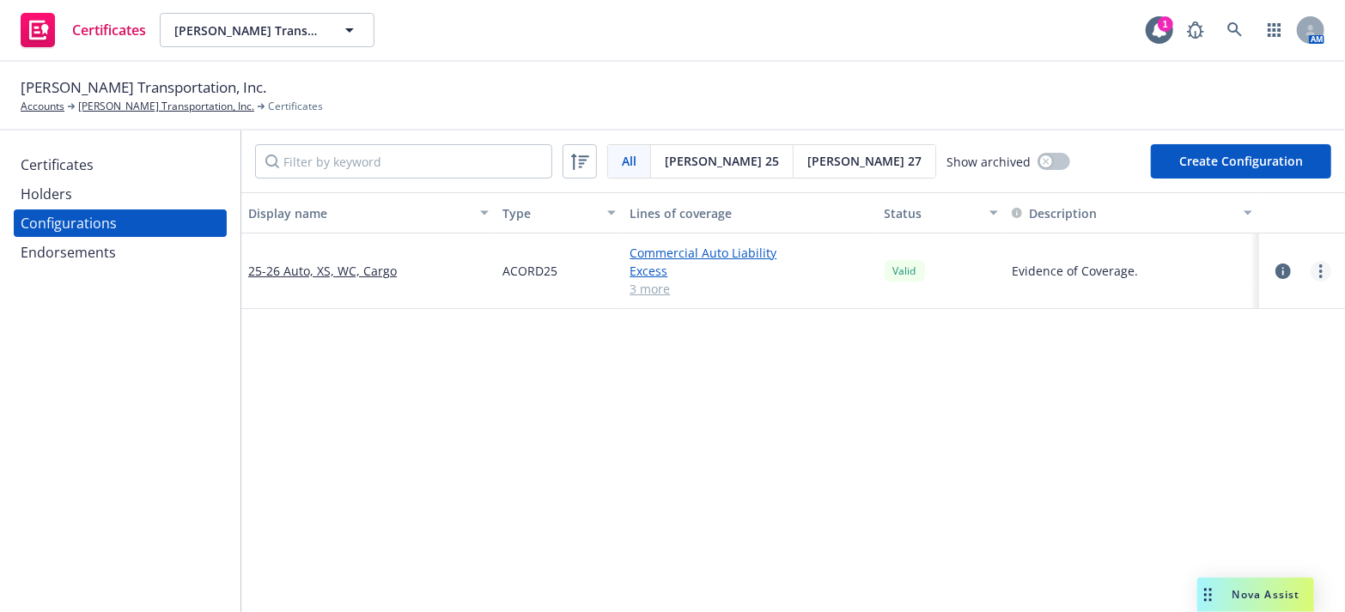
click at [1312, 273] on link "more" at bounding box center [1321, 271] width 21 height 21
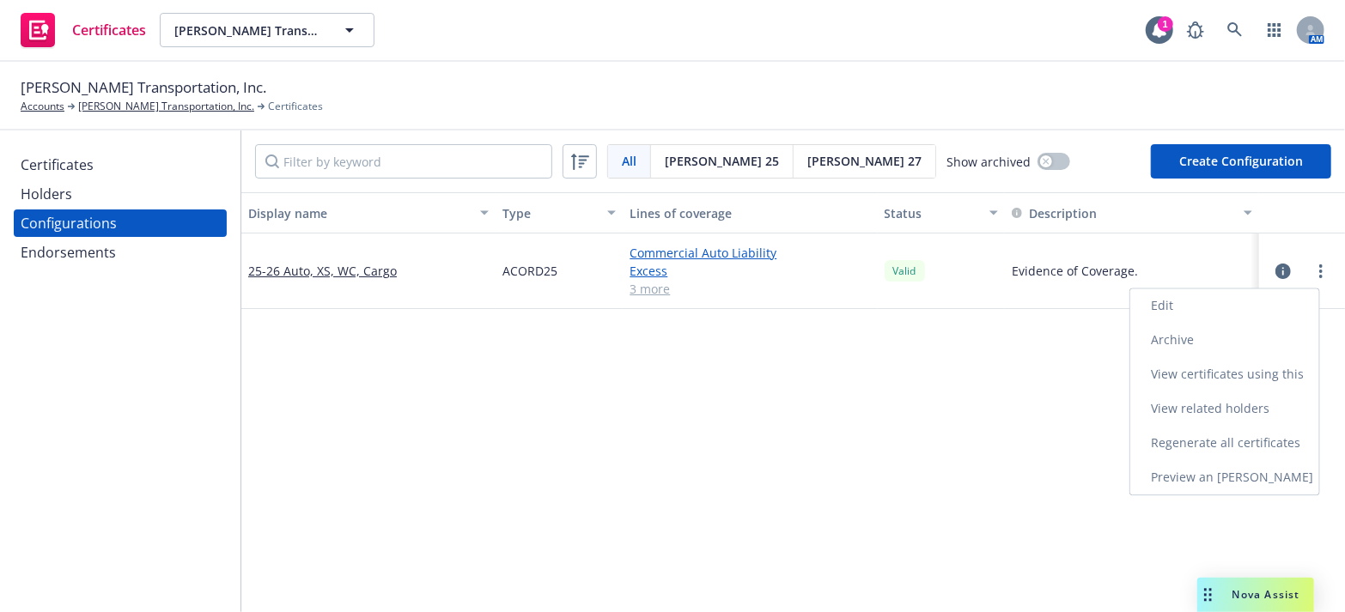
click at [1198, 430] on link "Regenerate all certificates" at bounding box center [1224, 443] width 189 height 34
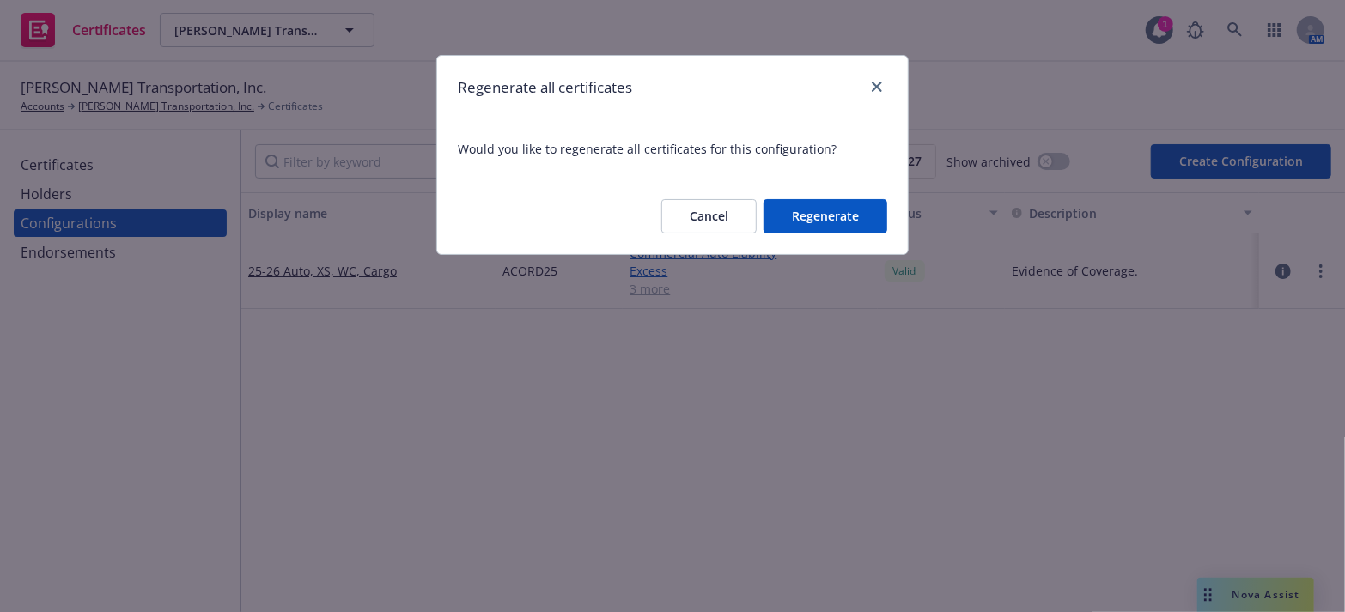
click at [792, 196] on div "Cancel Regenerate" at bounding box center [672, 217] width 471 height 76
click at [785, 212] on button "Regenerate" at bounding box center [826, 216] width 124 height 34
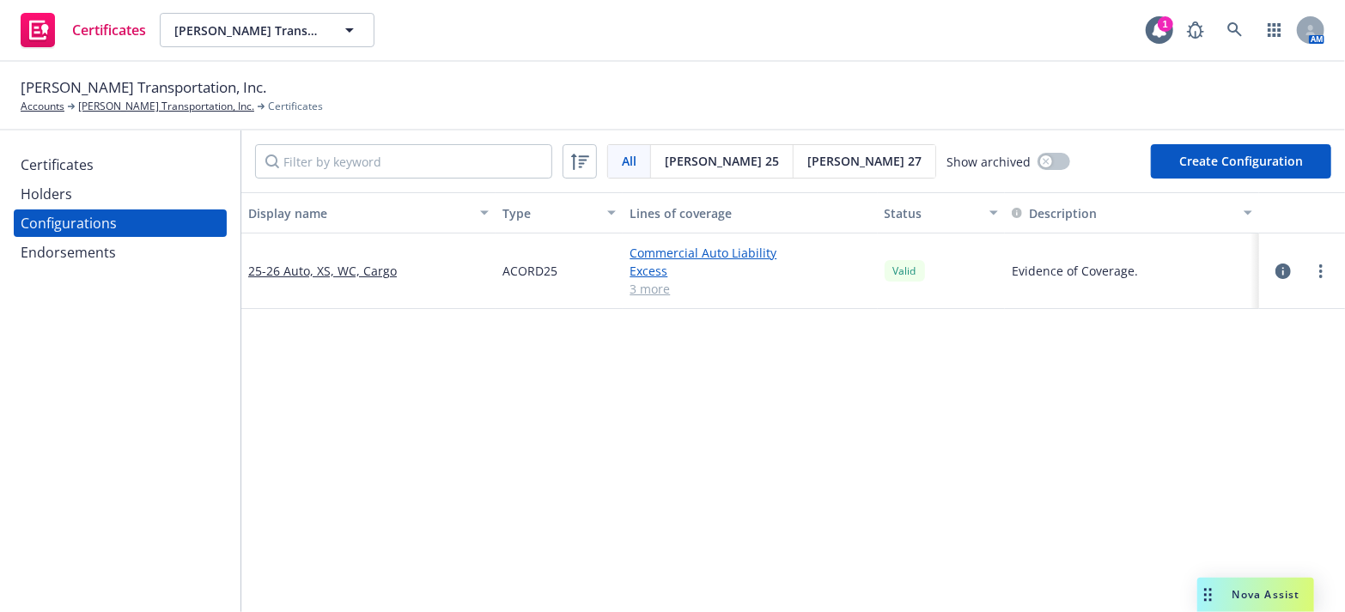
click at [87, 161] on div "Certificates" at bounding box center [57, 164] width 73 height 27
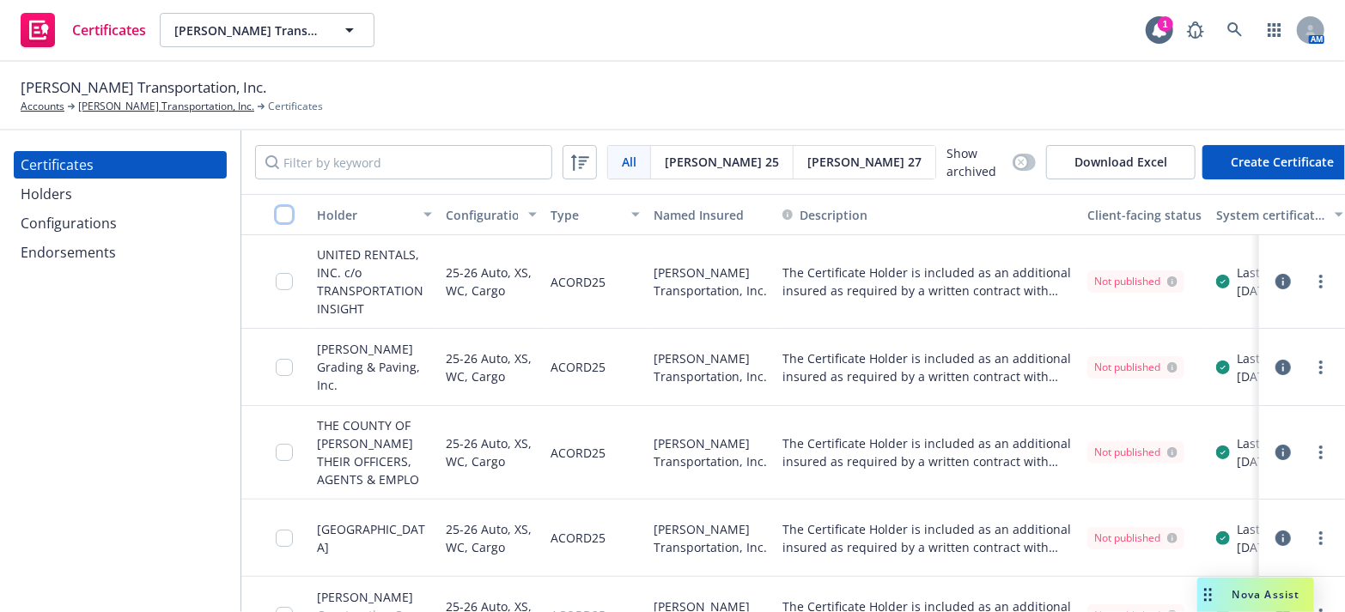
click at [282, 216] on input "checkbox" at bounding box center [284, 214] width 17 height 17
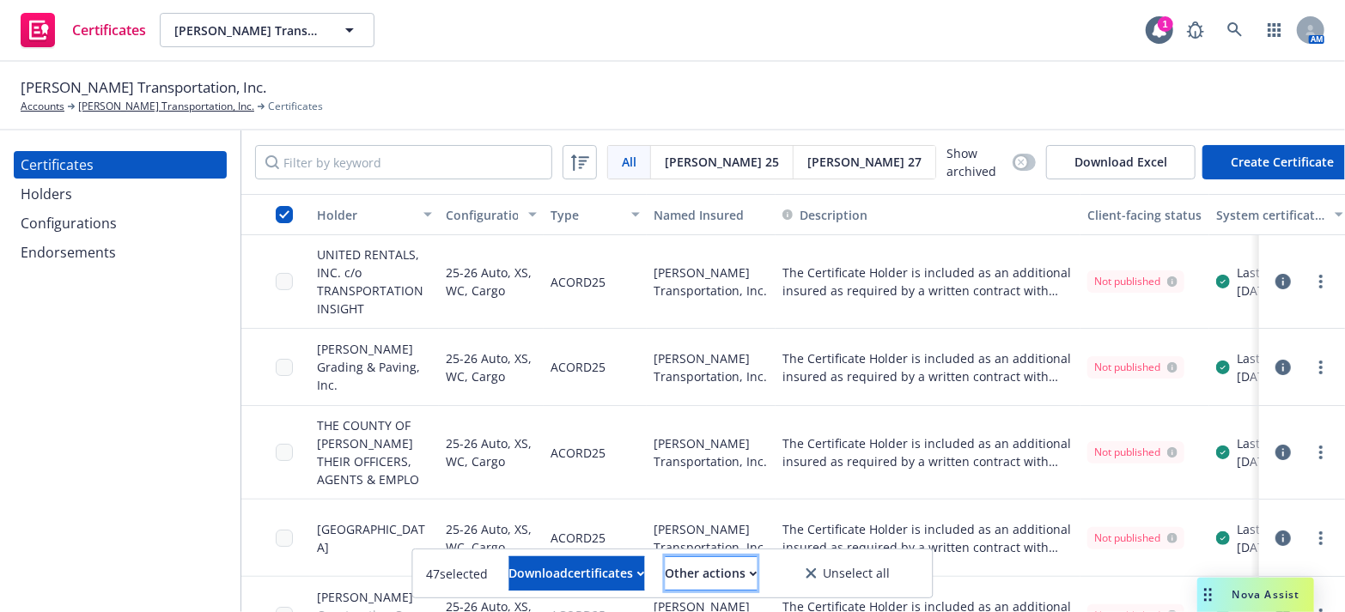
click at [677, 570] on button "Other actions" at bounding box center [712, 574] width 92 height 34
click at [679, 537] on link "Publish certificates" at bounding box center [677, 532] width 164 height 34
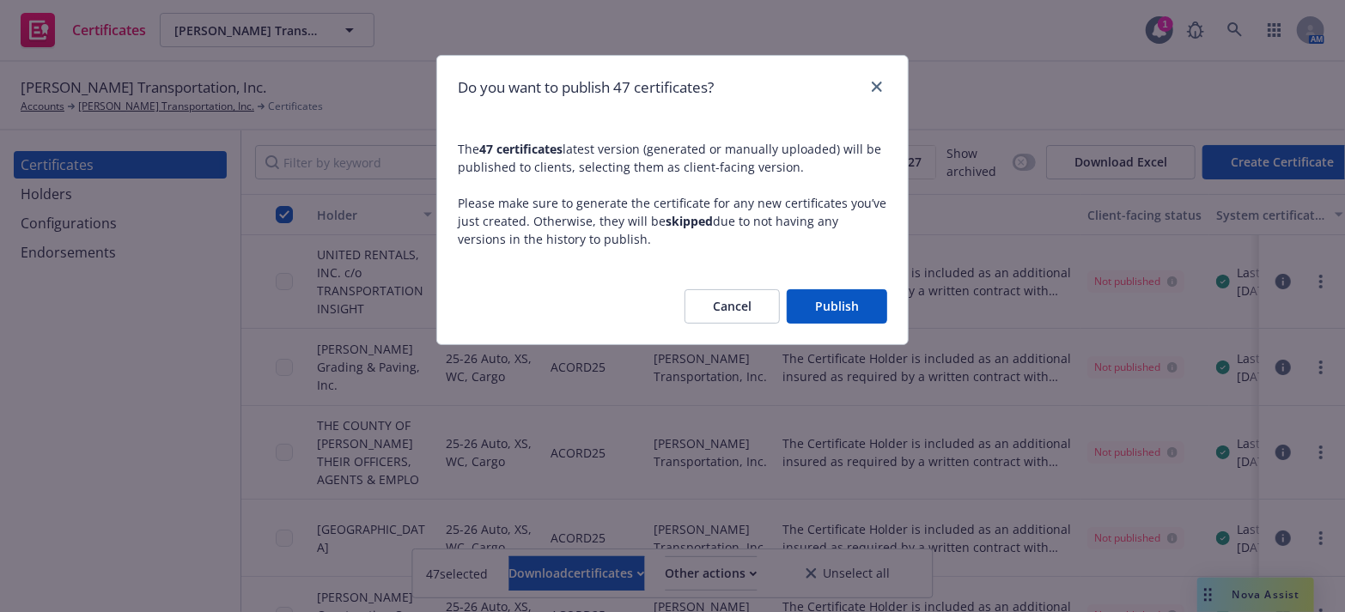
click at [821, 313] on button "Publish" at bounding box center [837, 306] width 100 height 34
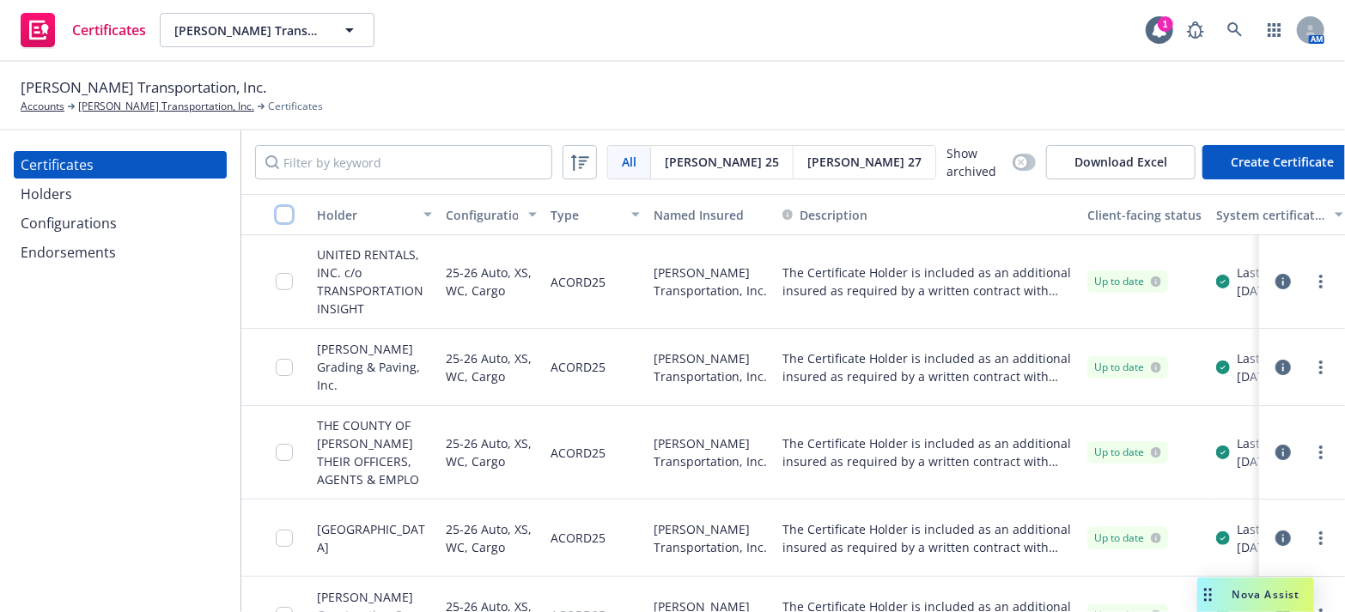
drag, startPoint x: 294, startPoint y: 203, endPoint x: 283, endPoint y: 216, distance: 17.7
click at [283, 216] on input "checkbox" at bounding box center [284, 214] width 17 height 17
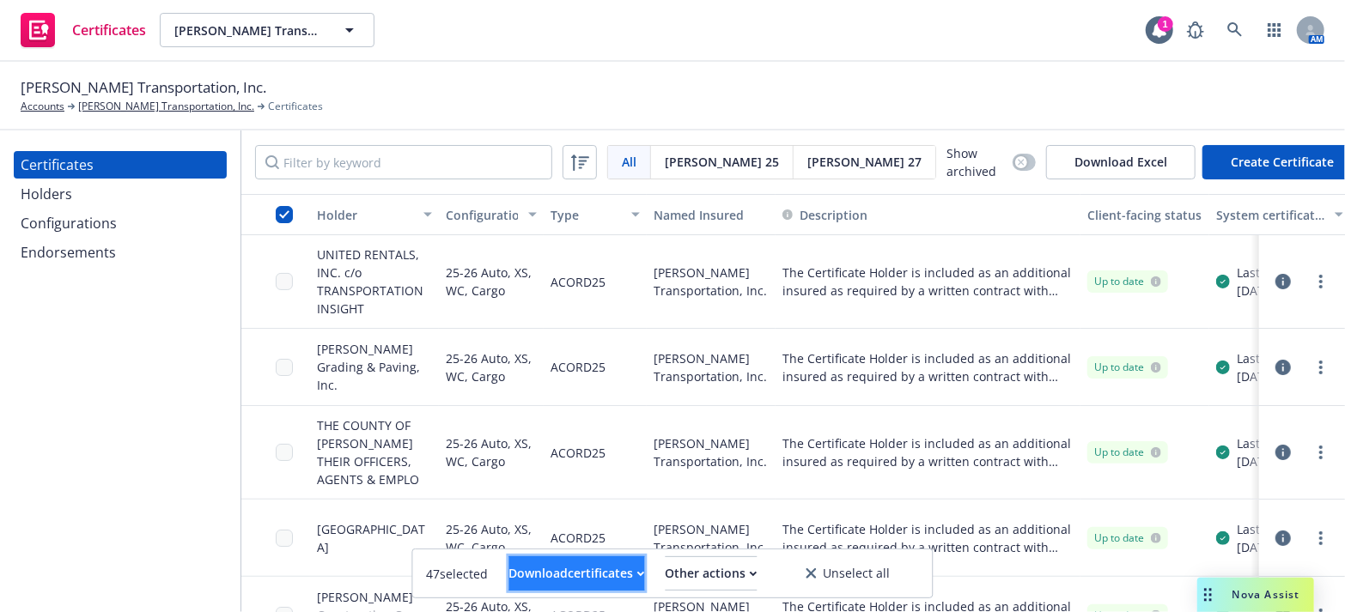
click at [527, 579] on div "Download certificates" at bounding box center [577, 573] width 136 height 33
click at [508, 522] on link "Download uneditable files" at bounding box center [488, 531] width 205 height 34
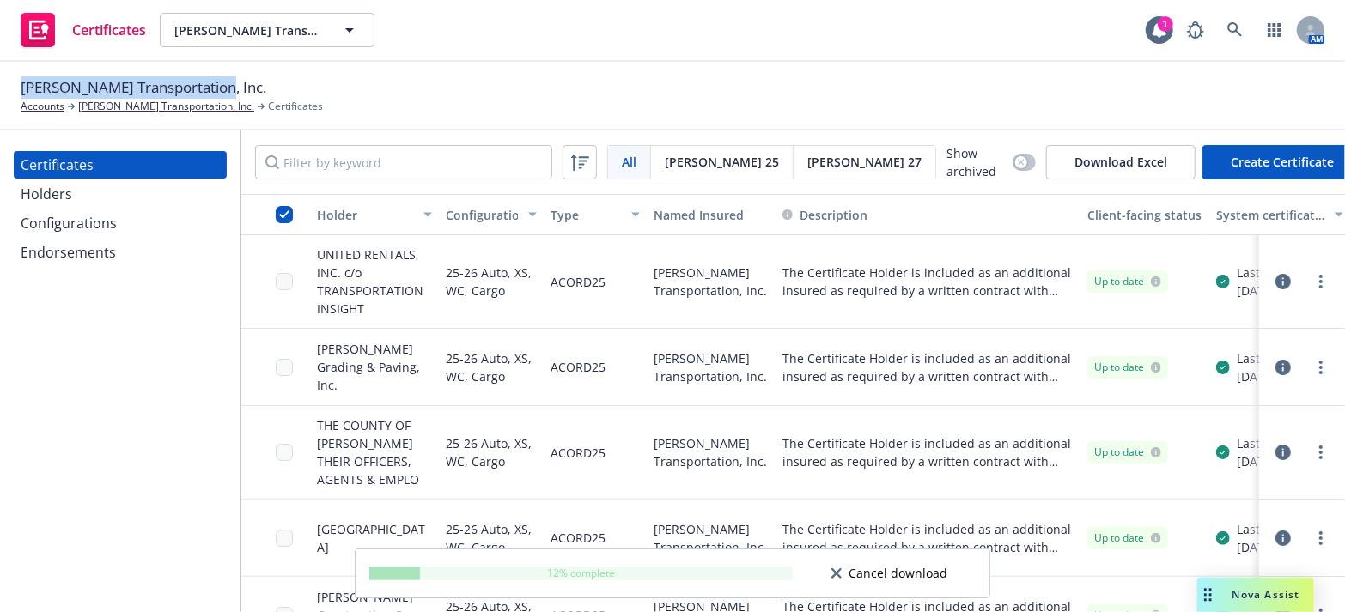
drag, startPoint x: 210, startPoint y: 86, endPoint x: 11, endPoint y: 91, distance: 198.5
click at [11, 91] on div "Salazar Transportation, Inc. Accounts Salazar Transportation, Inc. Certificates" at bounding box center [672, 96] width 1345 height 69
copy span "[PERSON_NAME] Transportation, Inc."
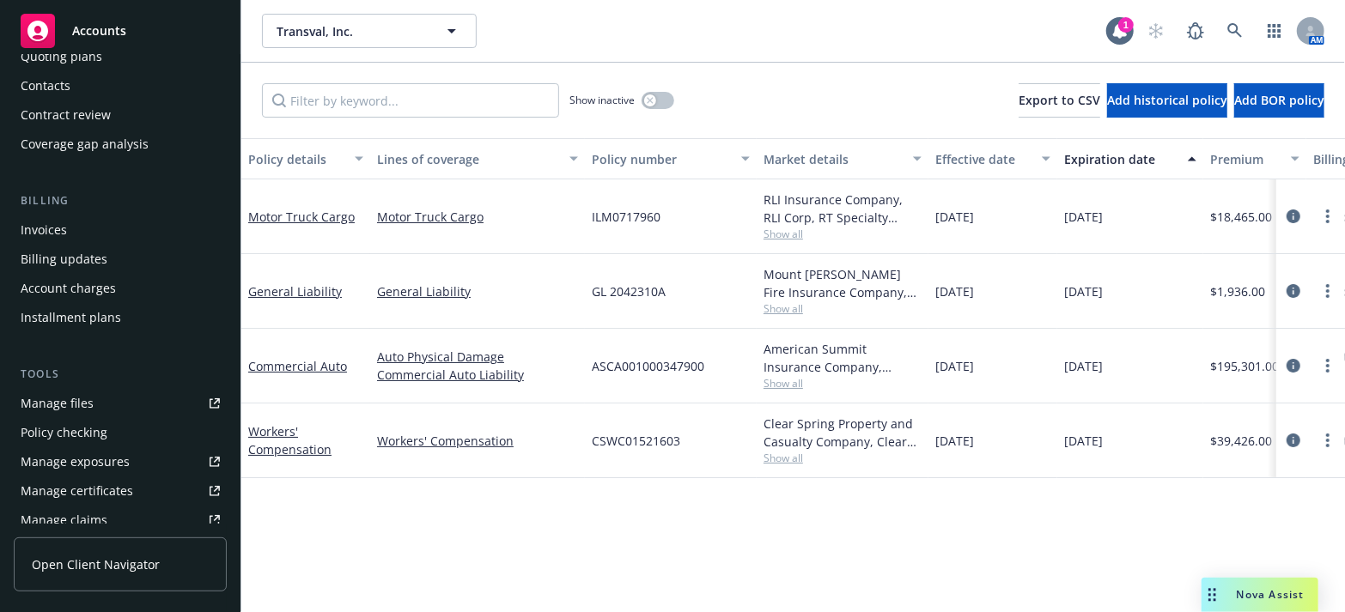
scroll to position [312, 0]
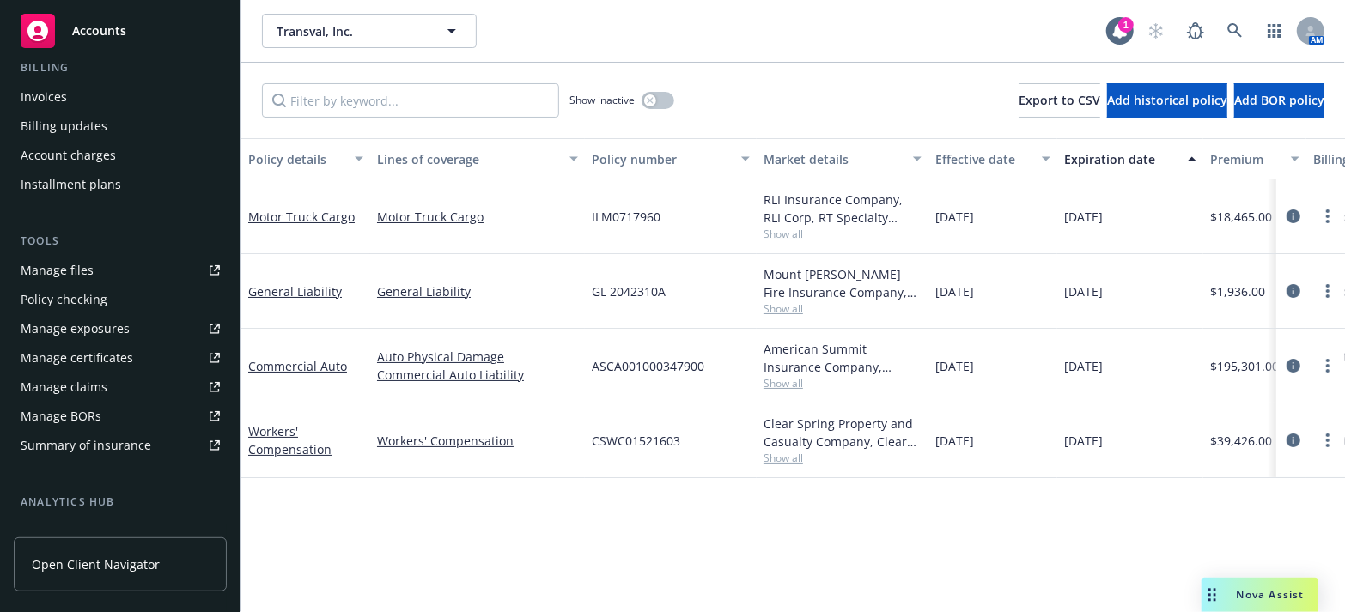
click at [92, 362] on div "Manage certificates" at bounding box center [77, 357] width 113 height 27
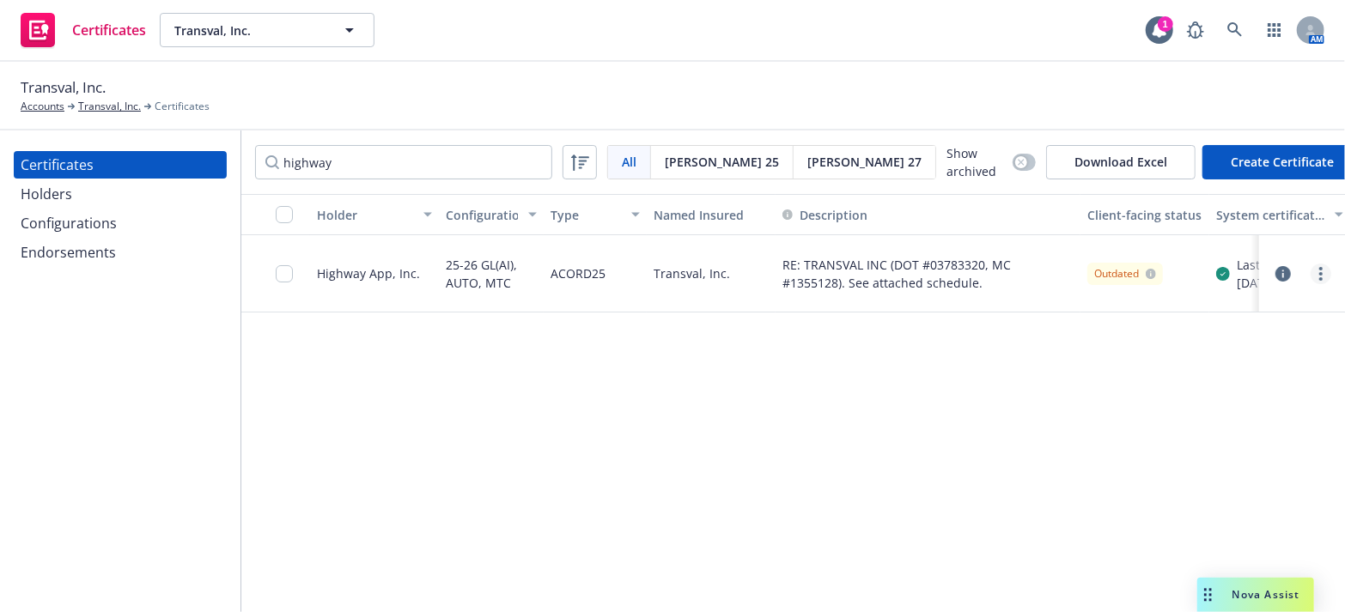
type input "highway"
click at [1324, 277] on link "more" at bounding box center [1321, 274] width 21 height 21
click at [1150, 295] on link "Edit" at bounding box center [1193, 306] width 275 height 34
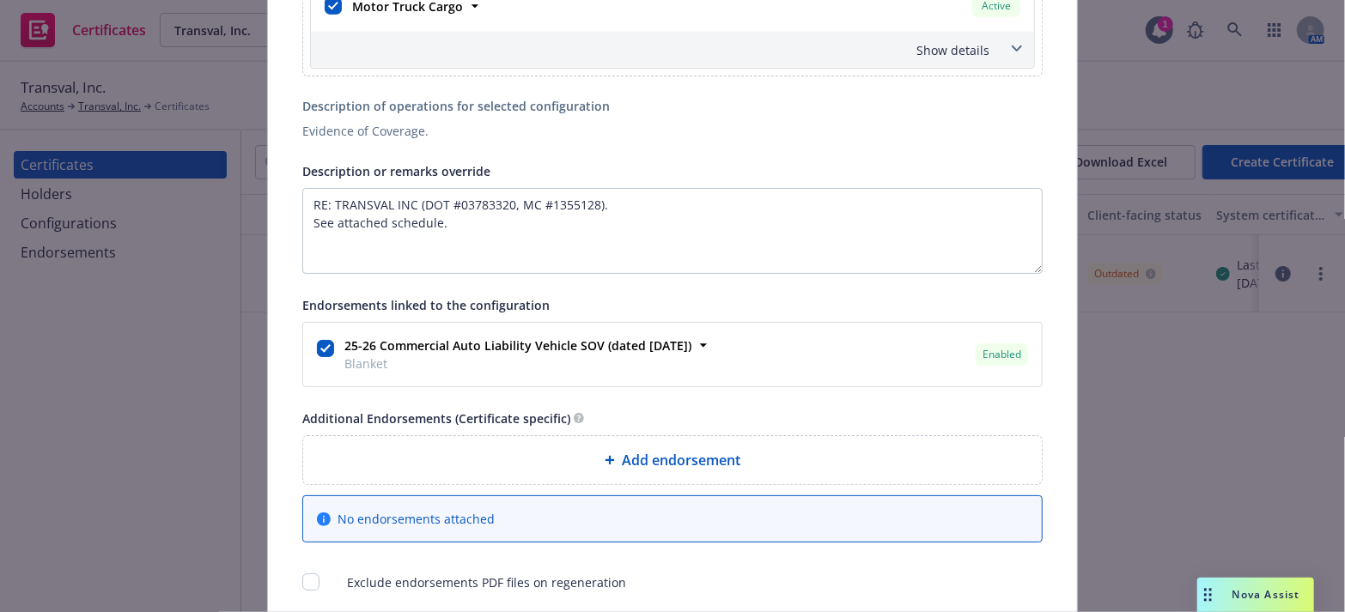
scroll to position [810, 0]
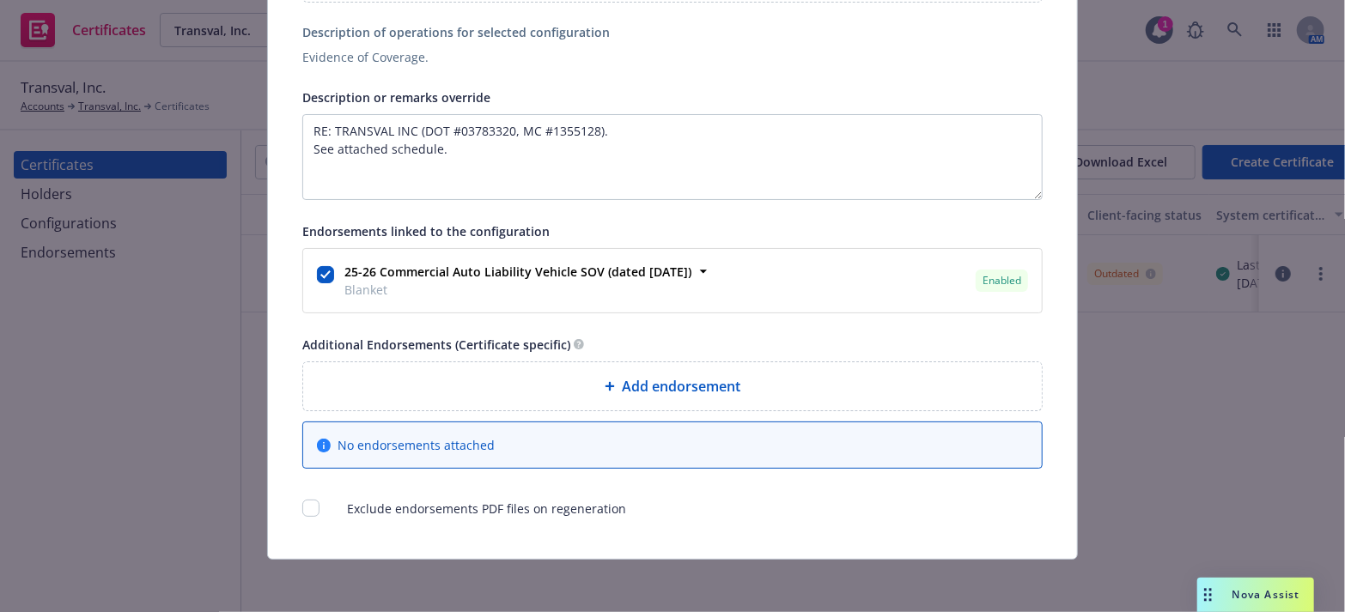
click at [656, 385] on span "Add endorsement" at bounding box center [681, 386] width 119 height 21
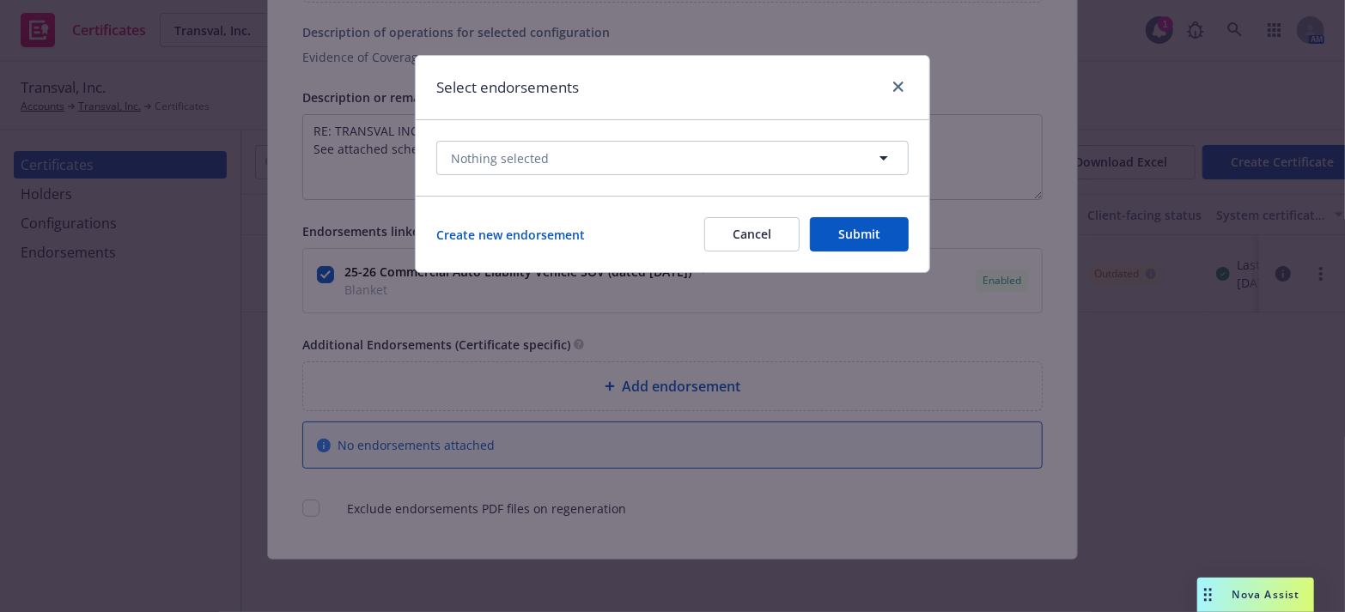
drag, startPoint x: 554, startPoint y: 176, endPoint x: 555, endPoint y: 152, distance: 24.1
click at [554, 172] on div "Nothing selected" at bounding box center [673, 158] width 514 height 76
click at [555, 151] on button "Nothing selected" at bounding box center [672, 158] width 472 height 34
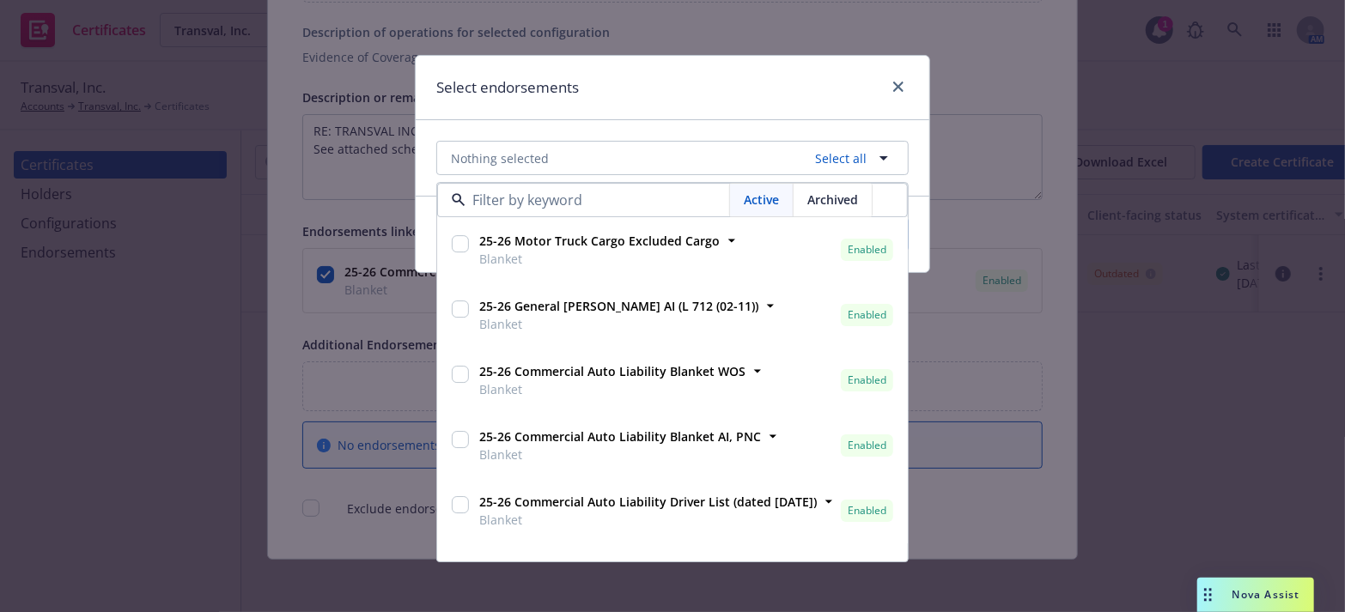
click at [610, 257] on span "Blanket" at bounding box center [599, 260] width 240 height 18
checkbox input "true"
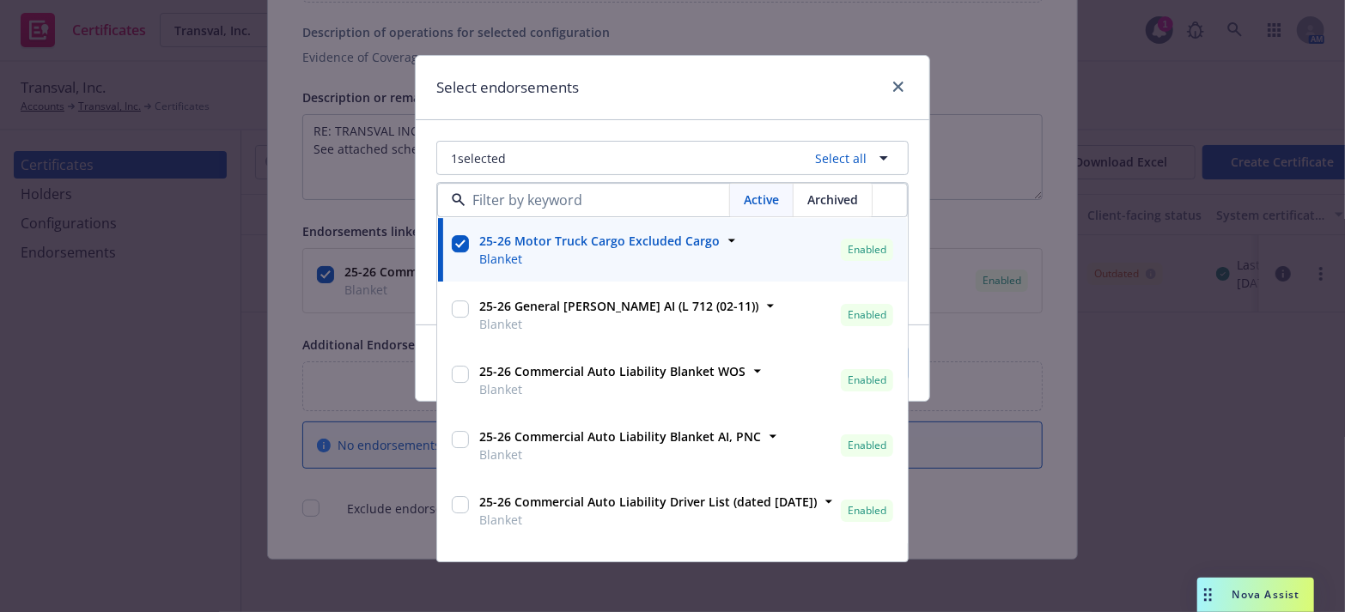
click at [639, 127] on div "1 selected Select all Active Archived 25-26 Motor Truck Cargo Excluded Cargo Bl…" at bounding box center [673, 222] width 514 height 204
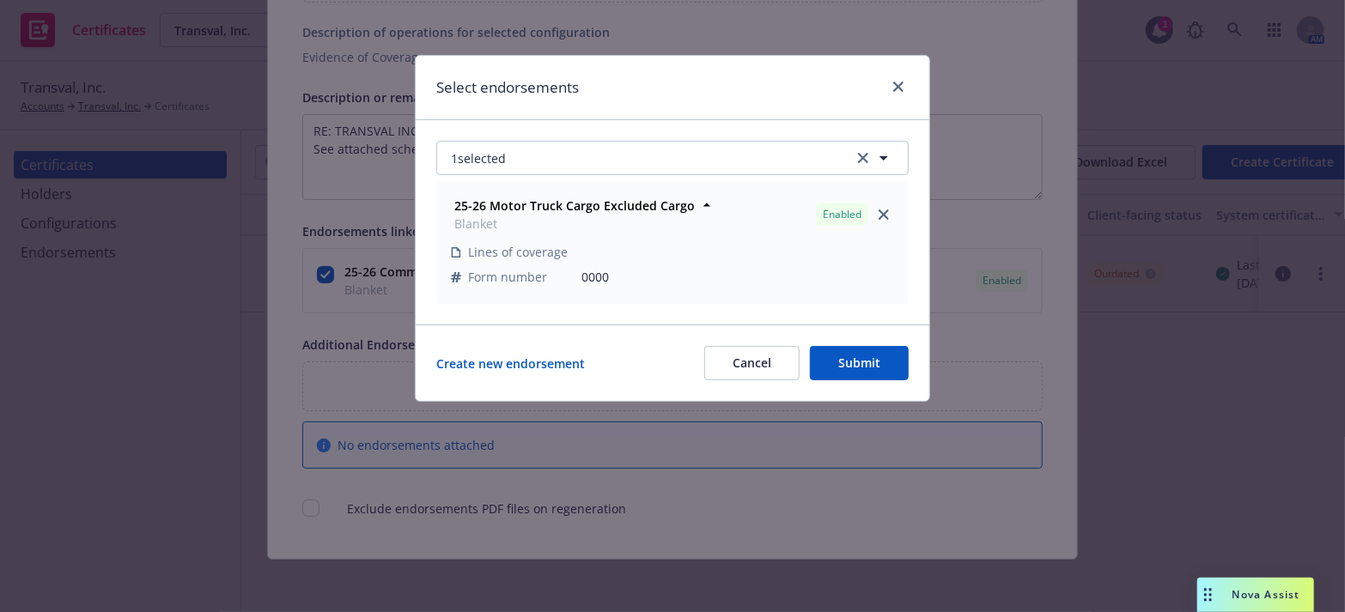
click at [880, 377] on button "Submit" at bounding box center [859, 363] width 99 height 34
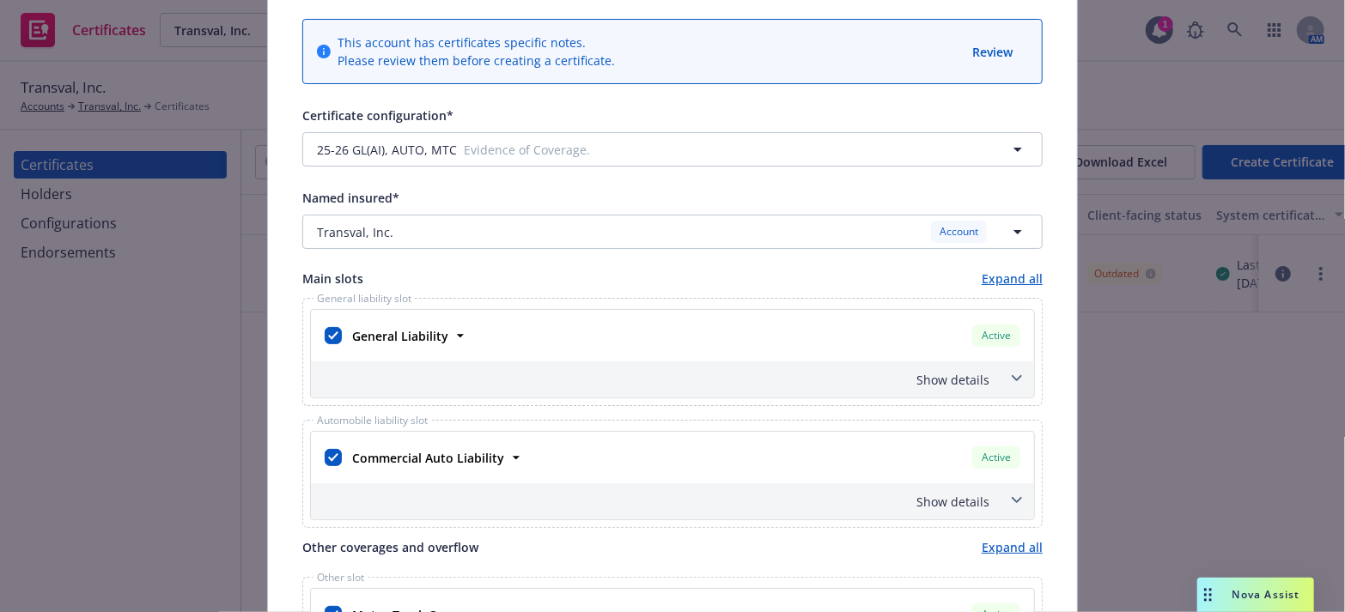
scroll to position [0, 0]
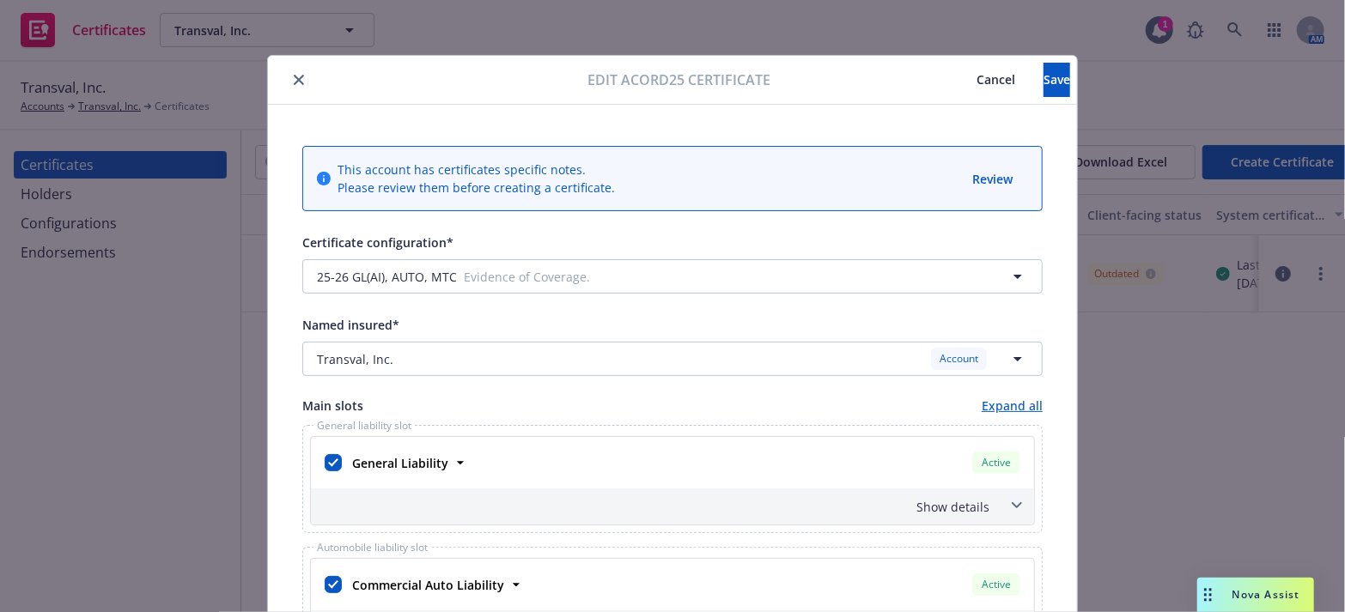
drag, startPoint x: 849, startPoint y: 69, endPoint x: 934, endPoint y: 64, distance: 84.3
click at [1044, 70] on button "Save" at bounding box center [1057, 80] width 27 height 34
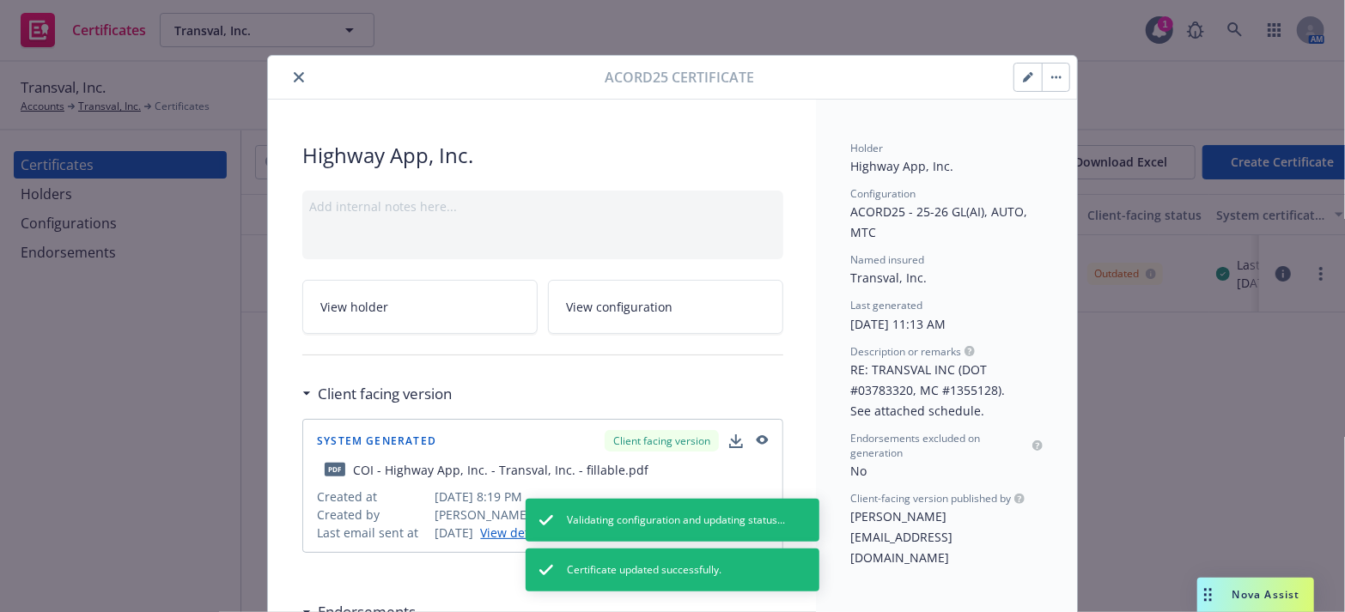
click at [294, 81] on icon "close" at bounding box center [299, 77] width 10 height 10
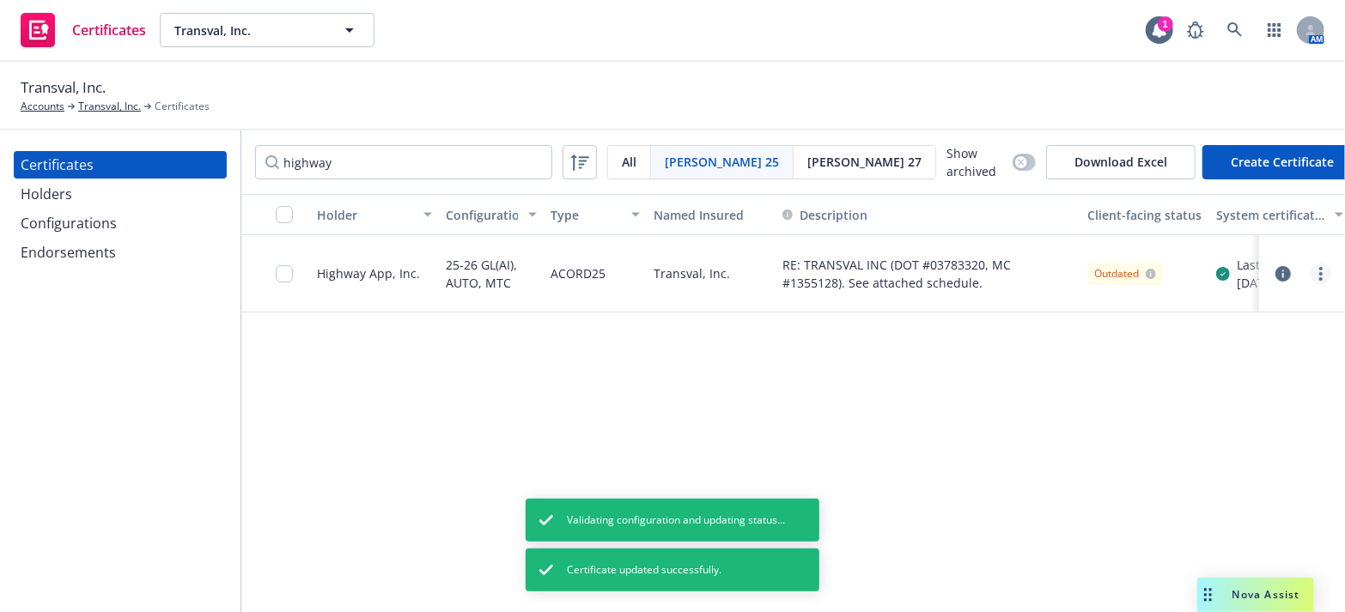
click at [1323, 274] on icon "more" at bounding box center [1320, 274] width 3 height 14
click at [1198, 370] on link "Regenerate" at bounding box center [1193, 375] width 275 height 34
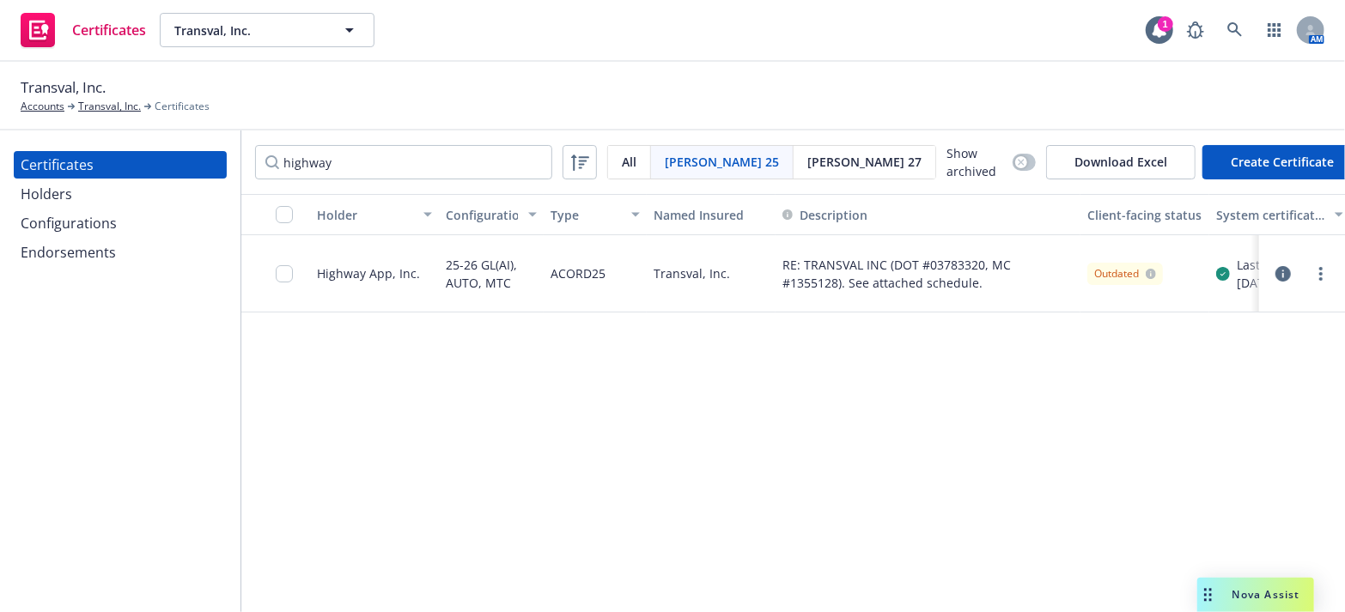
click at [1277, 264] on button "button" at bounding box center [1283, 274] width 21 height 21
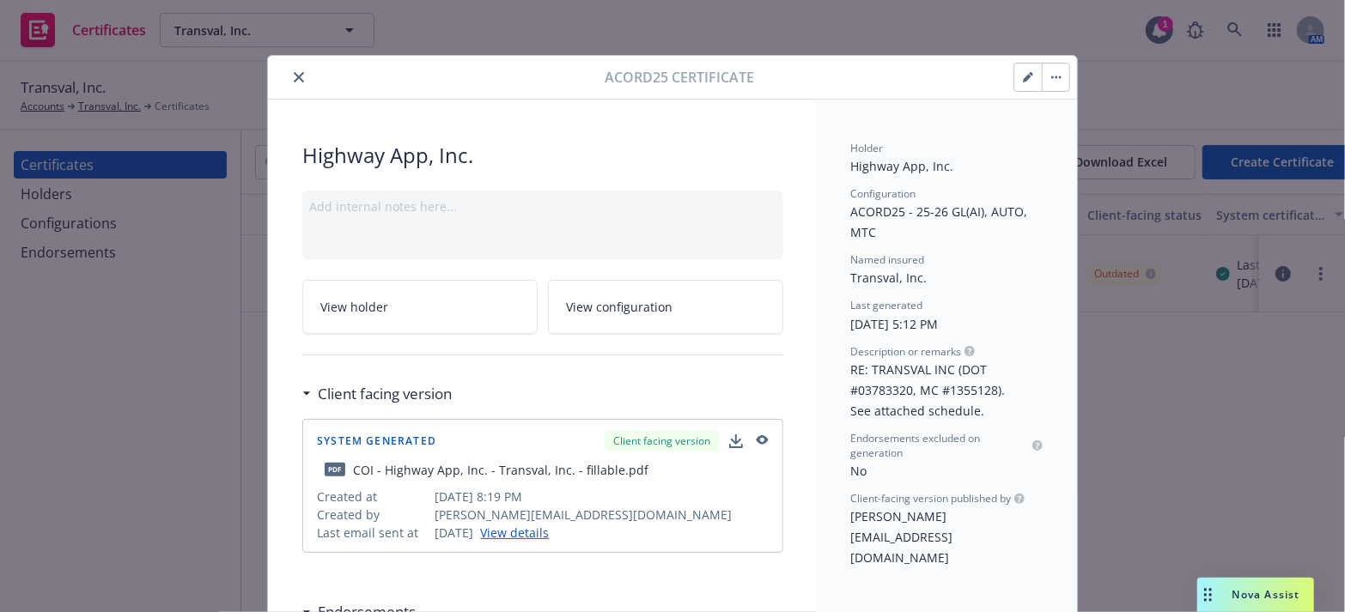
click at [294, 82] on icon "close" at bounding box center [299, 77] width 10 height 10
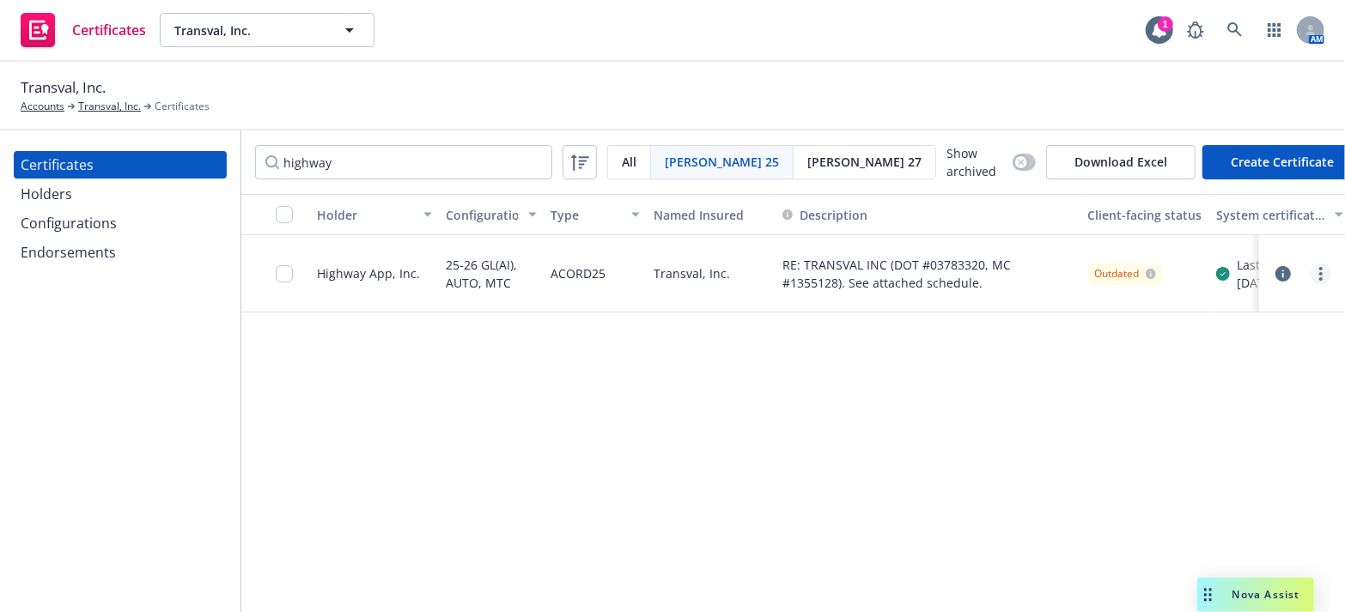
click at [1326, 275] on link "more" at bounding box center [1321, 274] width 21 height 21
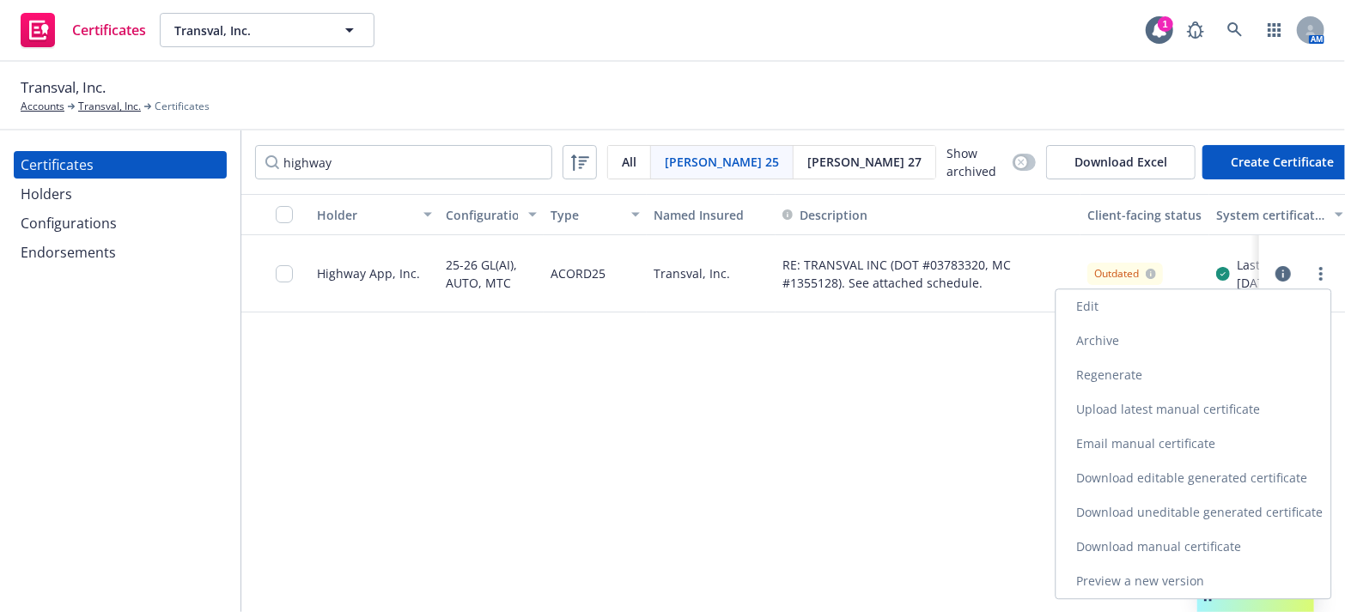
click at [1125, 519] on link "Download uneditable generated certificate" at bounding box center [1193, 513] width 275 height 34
